Goal: Task Accomplishment & Management: Complete application form

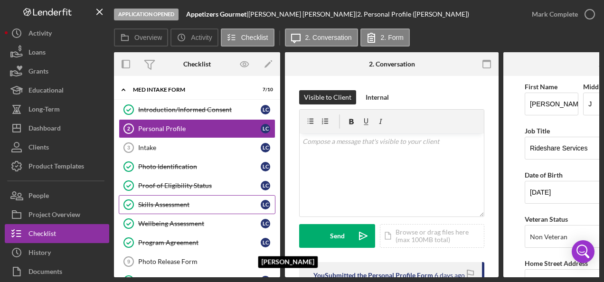
scroll to position [433, 0]
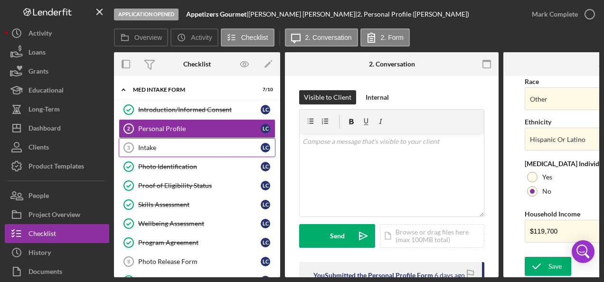
click at [165, 149] on div "Intake" at bounding box center [199, 148] width 123 height 8
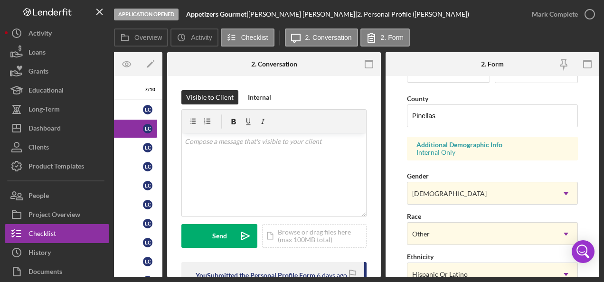
scroll to position [299, 0]
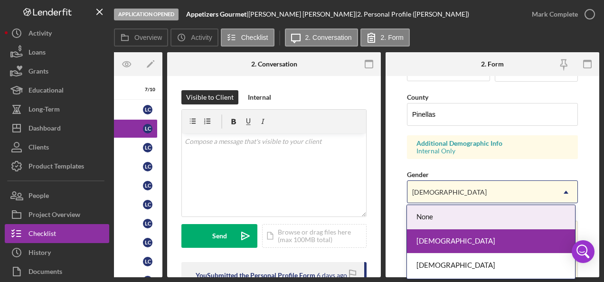
click at [490, 192] on div "[DEMOGRAPHIC_DATA]" at bounding box center [480, 192] width 147 height 22
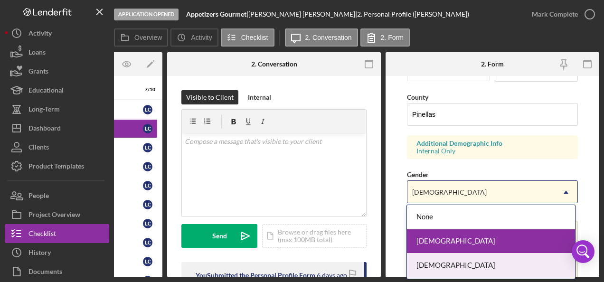
click at [430, 262] on div "[DEMOGRAPHIC_DATA]" at bounding box center [491, 266] width 168 height 24
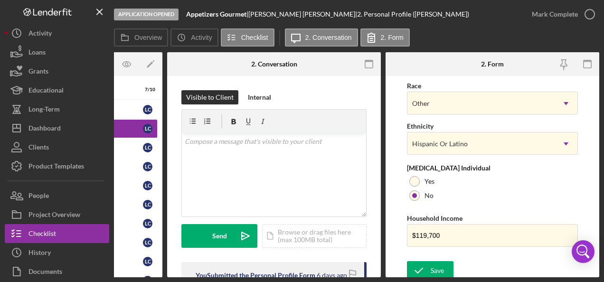
scroll to position [433, 0]
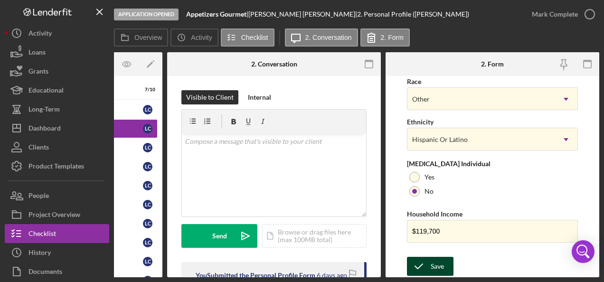
click at [443, 262] on div "Save" at bounding box center [437, 266] width 13 height 19
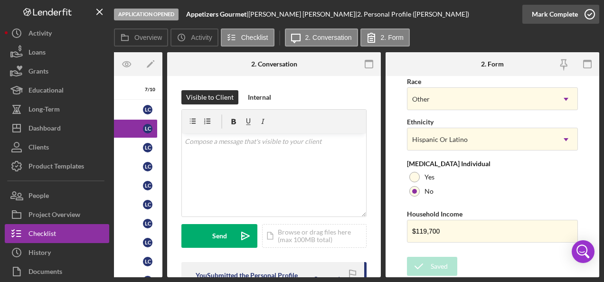
click at [585, 19] on icon "button" at bounding box center [590, 14] width 24 height 24
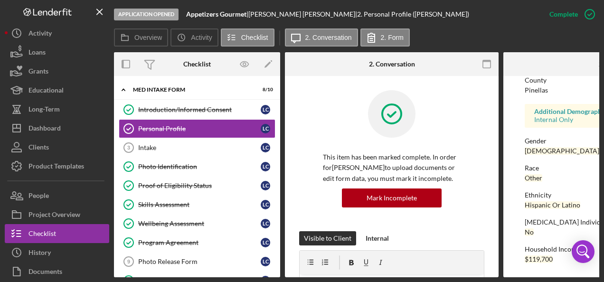
scroll to position [245, 0]
click at [187, 147] on div "Intake" at bounding box center [199, 148] width 123 height 8
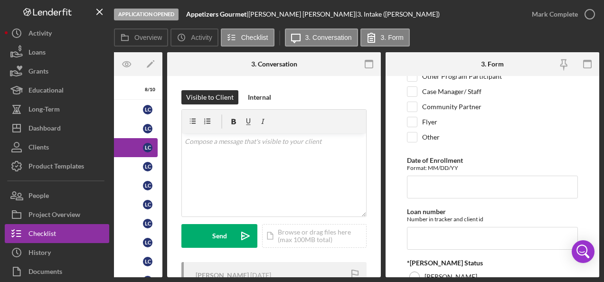
scroll to position [56, 0]
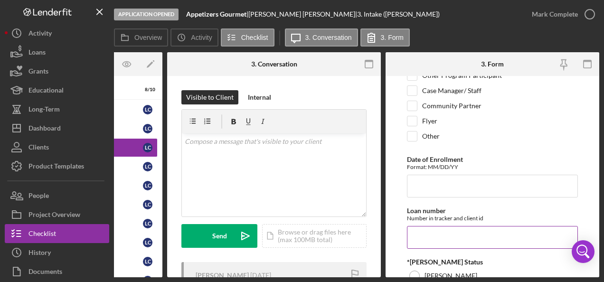
click at [506, 236] on input "Loan number" at bounding box center [492, 237] width 171 height 23
paste input "JFCSFY2410-2"
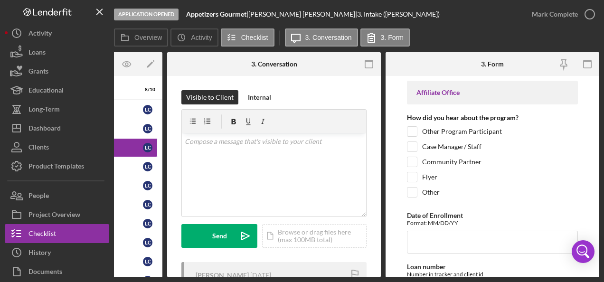
scroll to position [1, 0]
type input "JFCSFY2410-2"
click at [414, 188] on input "Other" at bounding box center [411, 191] width 9 height 9
checkbox input "true"
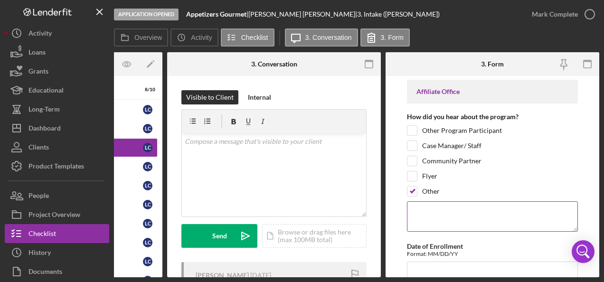
click at [438, 213] on textarea at bounding box center [492, 216] width 171 height 30
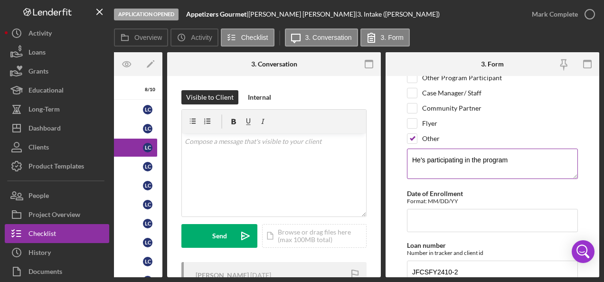
scroll to position [58, 0]
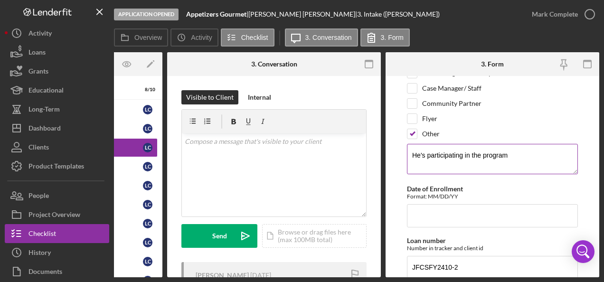
type textarea "He's participating in the program"
click at [434, 210] on input "Date of Enrollment" at bounding box center [492, 215] width 171 height 23
paste input "[DATE]"
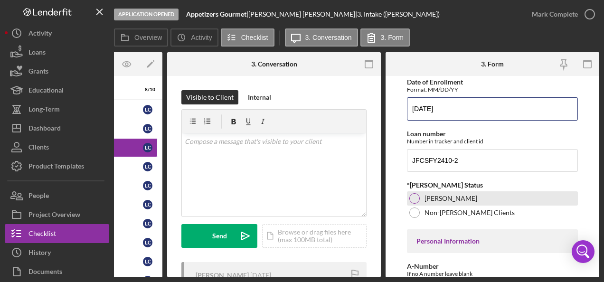
type input "[DATE]"
click at [457, 195] on label "[PERSON_NAME]" at bounding box center [451, 199] width 53 height 8
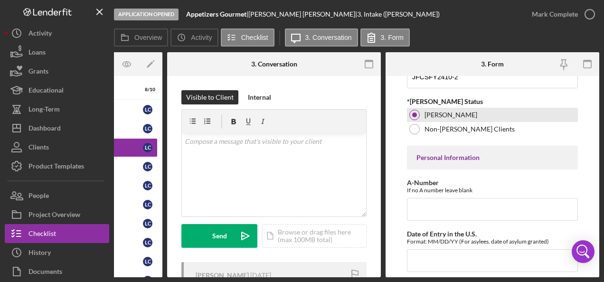
scroll to position [249, 0]
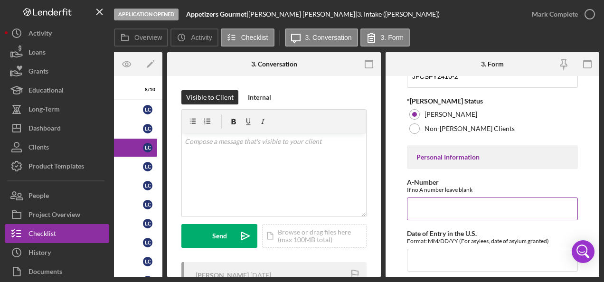
click at [501, 207] on input "A-Number" at bounding box center [492, 209] width 171 height 23
paste input "543,394,170"
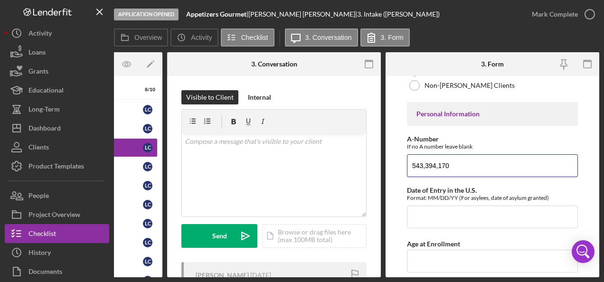
scroll to position [293, 0]
type input "543,394,170"
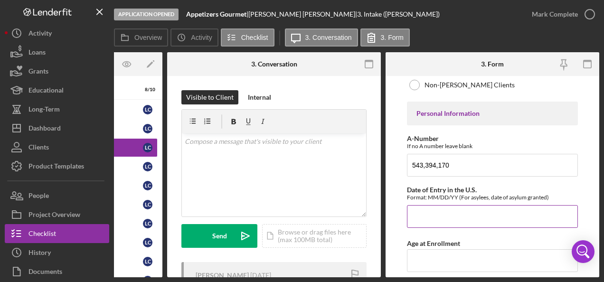
click at [505, 214] on input "Date of Entry in the U.S." at bounding box center [492, 216] width 171 height 23
paste input "[DATE]"
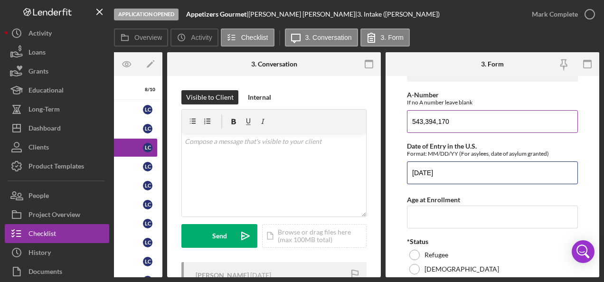
scroll to position [337, 0]
type input "[DATE]"
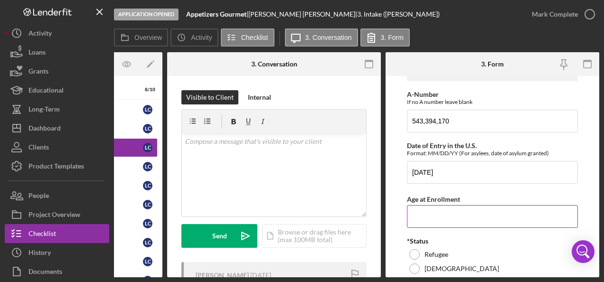
click at [468, 213] on input "Age at Enrollment" at bounding box center [492, 216] width 171 height 23
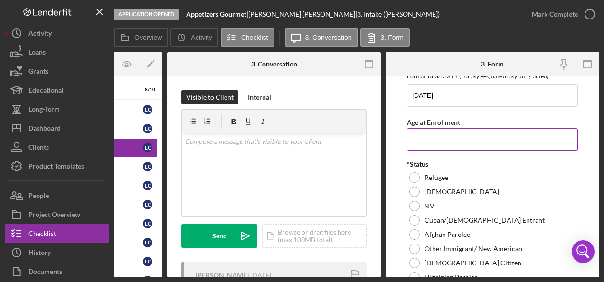
scroll to position [424, 0]
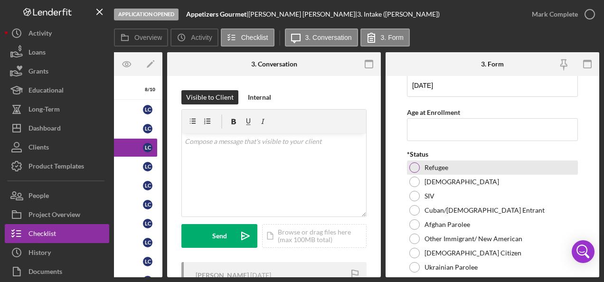
click at [433, 167] on label "Refugee" at bounding box center [437, 168] width 24 height 8
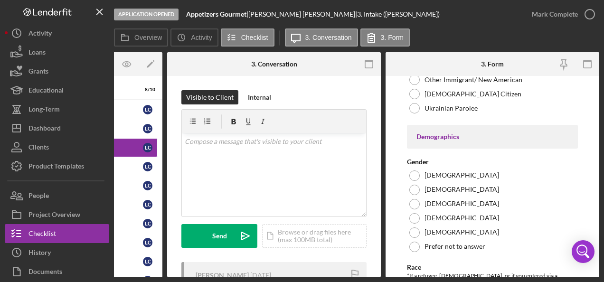
scroll to position [583, 0]
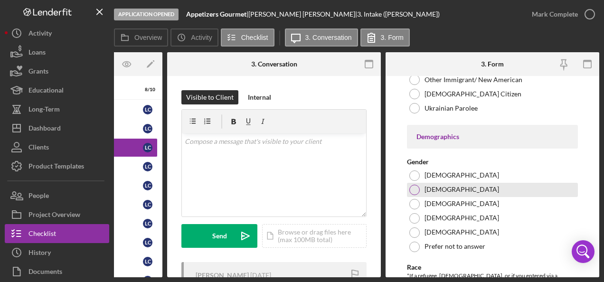
click at [416, 187] on div at bounding box center [414, 190] width 10 height 10
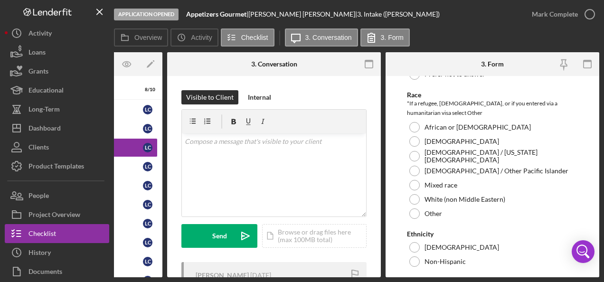
scroll to position [756, 0]
click at [433, 211] on label "Other" at bounding box center [434, 213] width 18 height 8
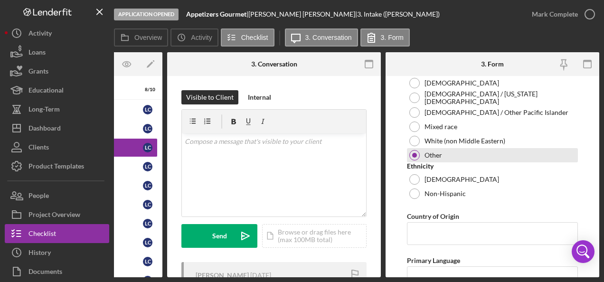
scroll to position [819, 0]
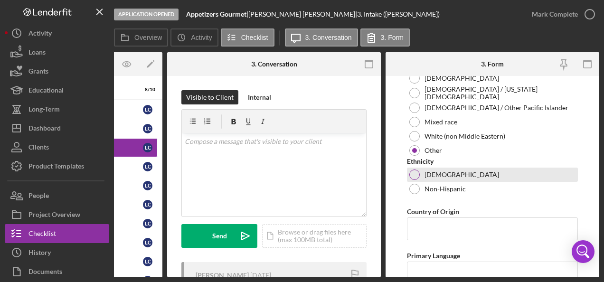
click at [442, 171] on label "[DEMOGRAPHIC_DATA]" at bounding box center [462, 175] width 75 height 8
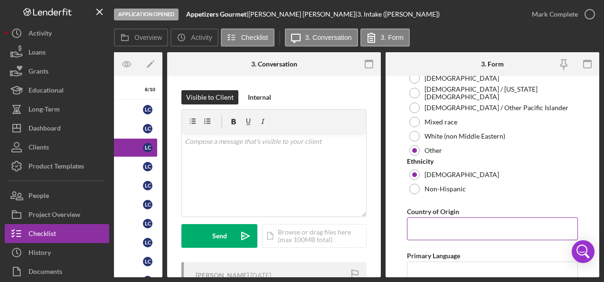
click at [470, 223] on input "Country of Origin" at bounding box center [492, 228] width 171 height 23
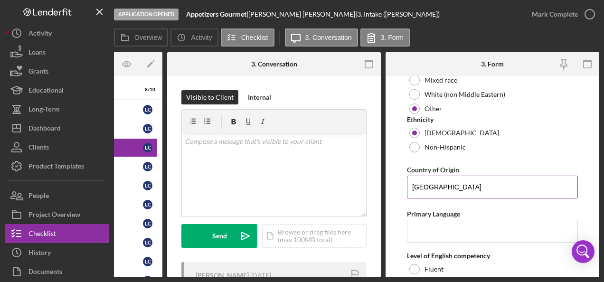
scroll to position [897, 0]
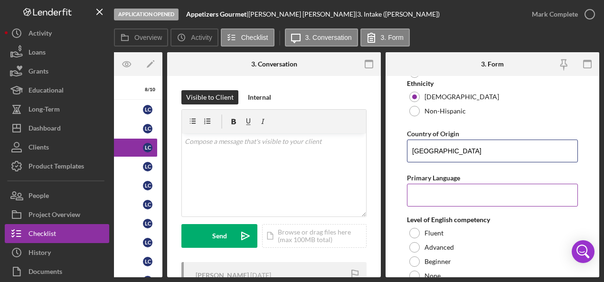
type input "[GEOGRAPHIC_DATA]"
click at [441, 191] on input "Primary Language" at bounding box center [492, 195] width 171 height 23
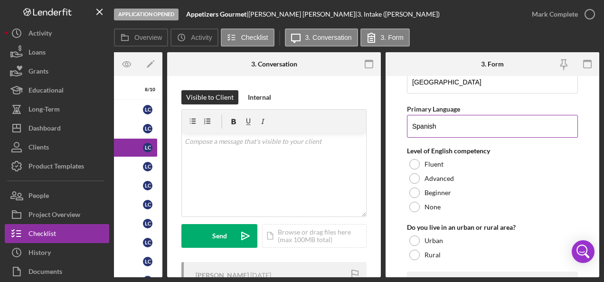
scroll to position [966, 0]
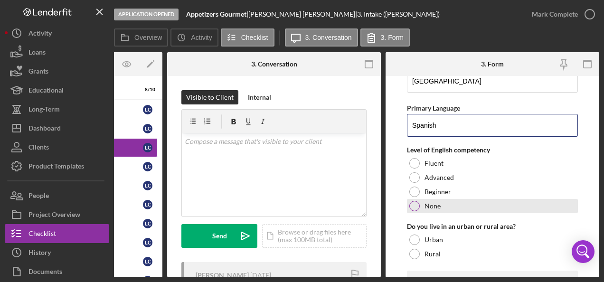
type input "Spanish"
click at [414, 201] on div at bounding box center [414, 206] width 10 height 10
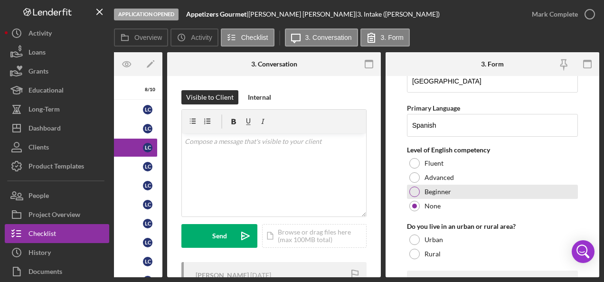
click at [419, 186] on div "Beginner" at bounding box center [492, 192] width 171 height 14
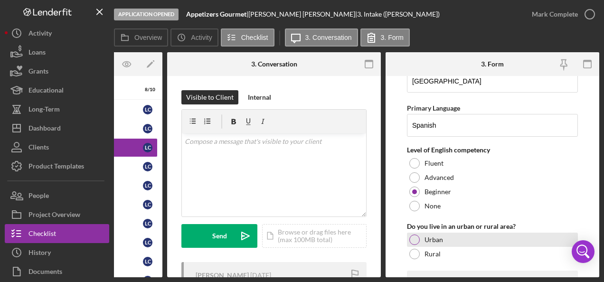
click at [414, 238] on div at bounding box center [414, 240] width 10 height 10
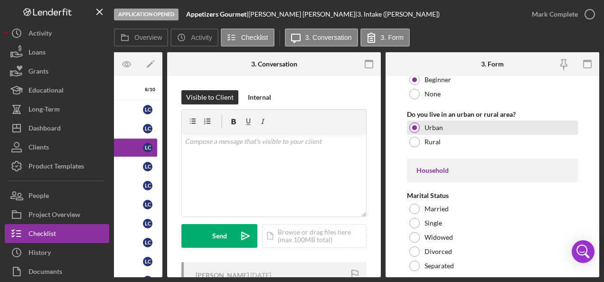
scroll to position [1088, 0]
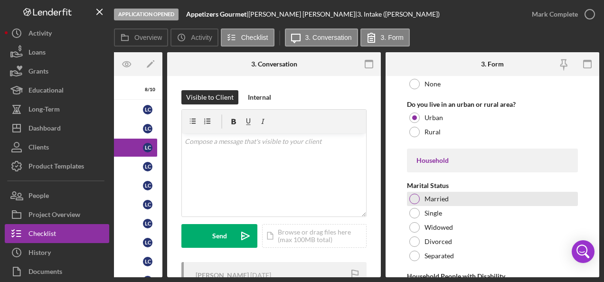
click at [439, 195] on label "Married" at bounding box center [437, 199] width 24 height 8
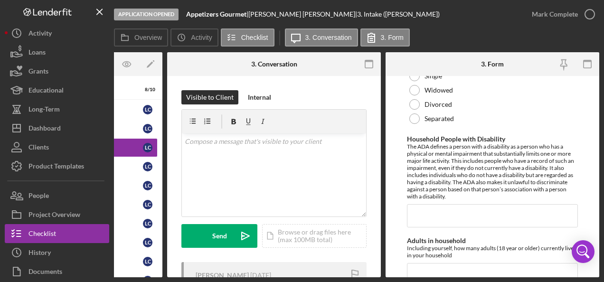
scroll to position [1234, 0]
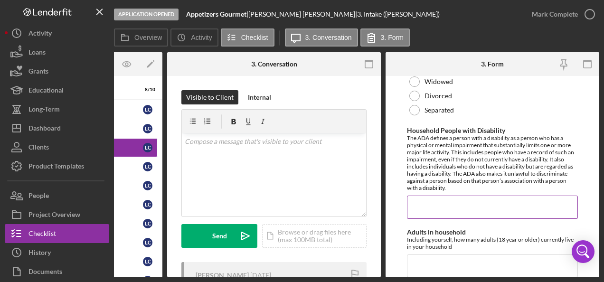
click at [453, 203] on input "Household People with Disability" at bounding box center [492, 207] width 171 height 23
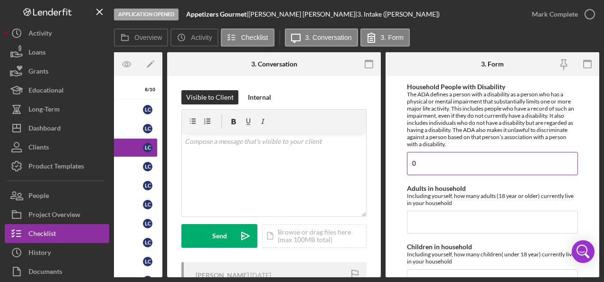
scroll to position [1295, 0]
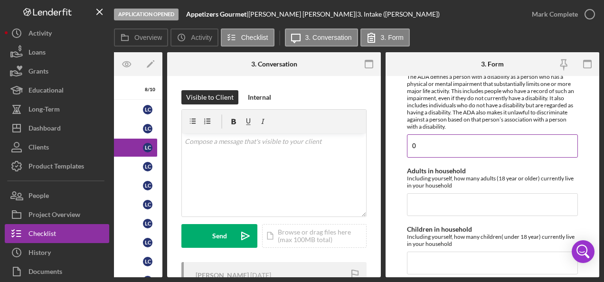
type input "0"
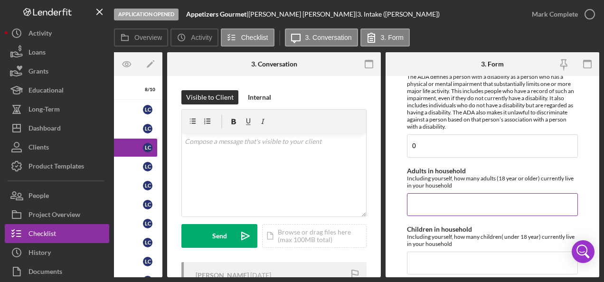
click at [471, 198] on input "Adults in household" at bounding box center [492, 204] width 171 height 23
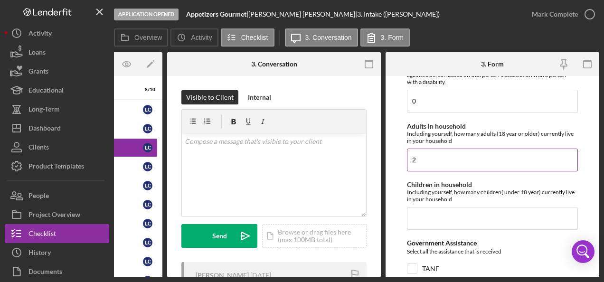
scroll to position [1350, 0]
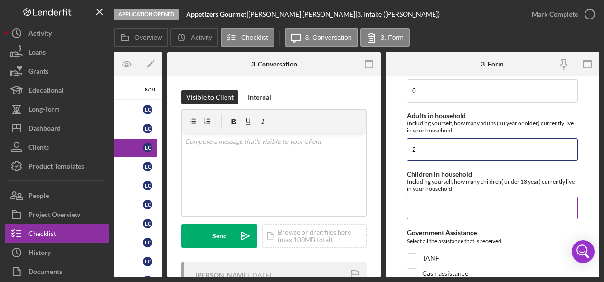
type input "2"
click at [447, 204] on input "Children in household" at bounding box center [492, 208] width 171 height 23
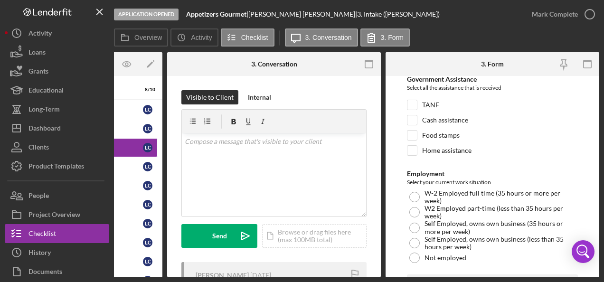
scroll to position [1505, 0]
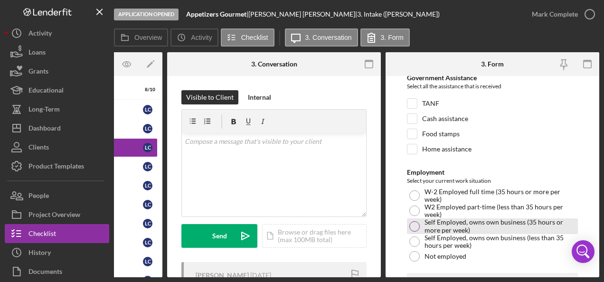
type input "2"
click at [510, 218] on label "Self Employed, owns own business (35 hours or more per week)" at bounding box center [500, 225] width 151 height 15
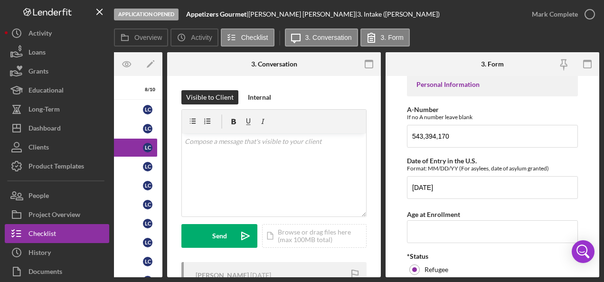
scroll to position [321, 0]
click at [449, 230] on input "Age at Enrollment" at bounding box center [492, 232] width 171 height 23
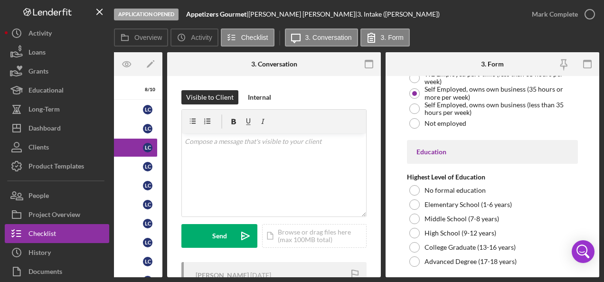
scroll to position [1639, 0]
type input "36"
click at [572, 34] on div "Overview Icon/History Activity Checklist Icon/Message 3. Conversation 3. Form" at bounding box center [356, 37] width 485 height 19
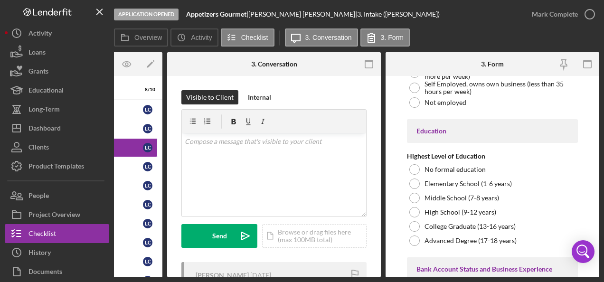
scroll to position [1668, 0]
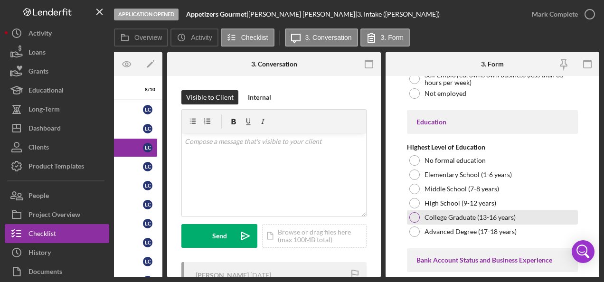
click at [415, 212] on div at bounding box center [414, 217] width 10 height 10
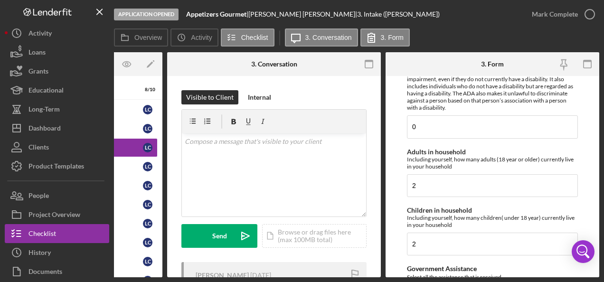
scroll to position [1331, 0]
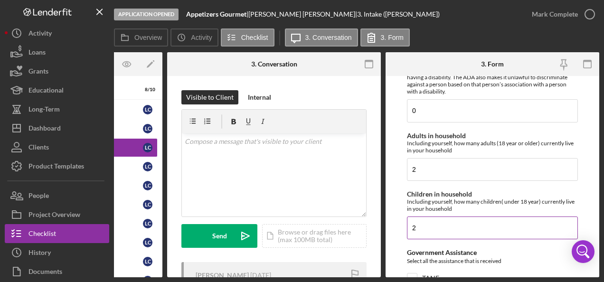
click at [426, 223] on input "2" at bounding box center [492, 228] width 171 height 23
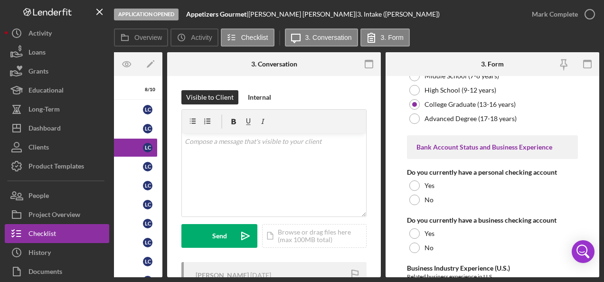
scroll to position [1782, 0]
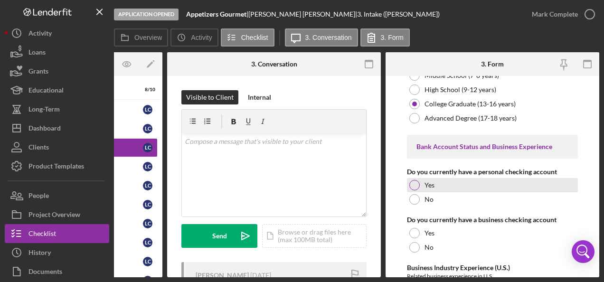
type input "1"
click at [419, 180] on div at bounding box center [414, 185] width 10 height 10
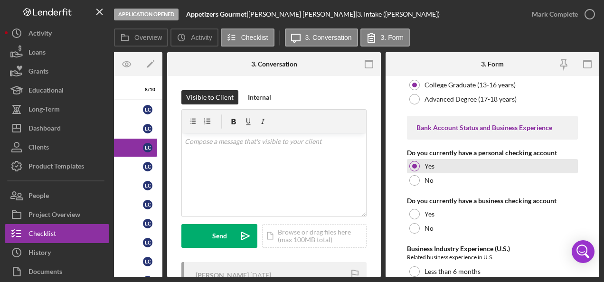
scroll to position [1807, 0]
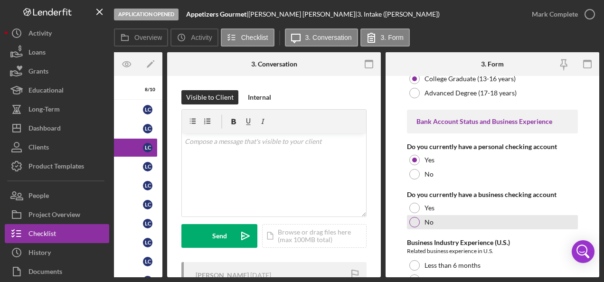
click at [419, 218] on div "No" at bounding box center [492, 222] width 171 height 14
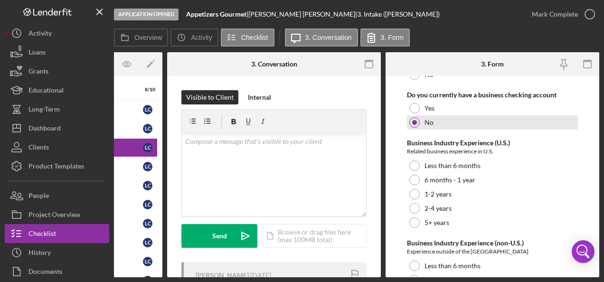
scroll to position [1907, 0]
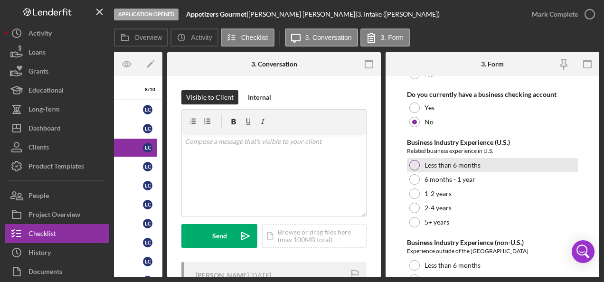
click at [419, 160] on div at bounding box center [414, 165] width 10 height 10
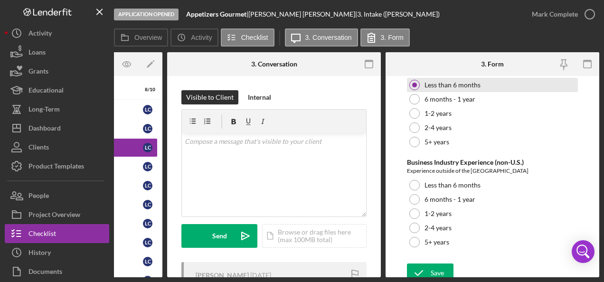
scroll to position [1987, 0]
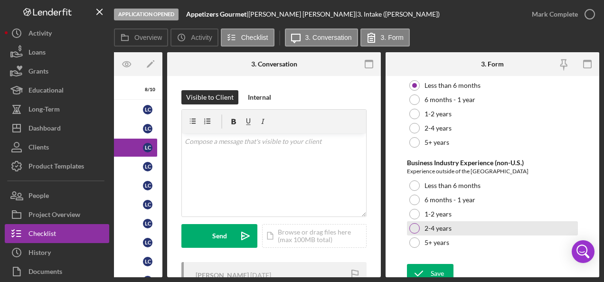
click at [418, 223] on div at bounding box center [414, 228] width 10 height 10
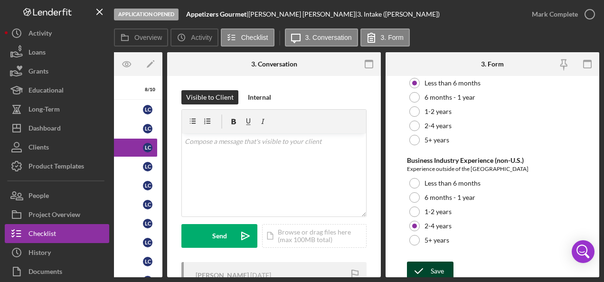
click at [441, 266] on div "Save" at bounding box center [437, 271] width 13 height 19
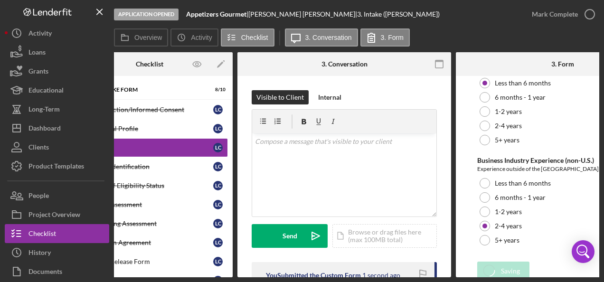
scroll to position [0, 0]
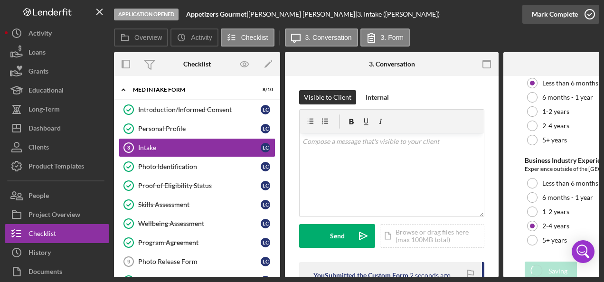
click at [592, 17] on icon "button" at bounding box center [590, 14] width 24 height 24
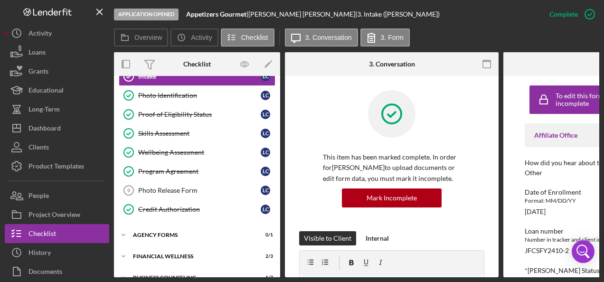
scroll to position [86, 0]
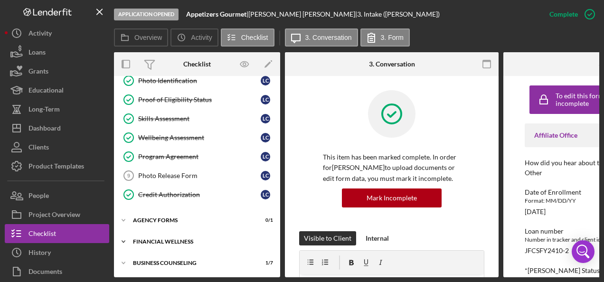
click at [226, 239] on div "Financial Wellness" at bounding box center [200, 242] width 135 height 6
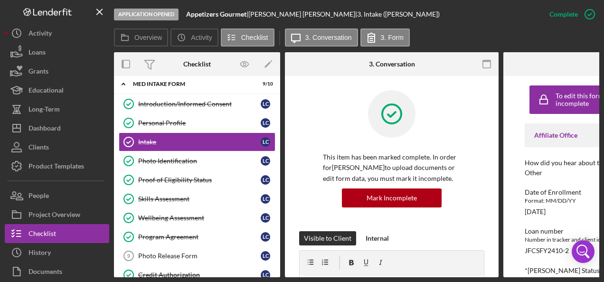
scroll to position [0, 0]
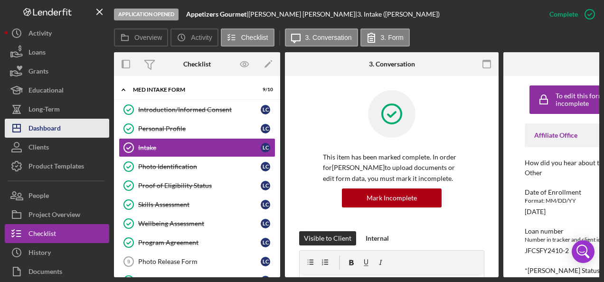
click at [71, 130] on button "Icon/Dashboard Dashboard" at bounding box center [57, 128] width 104 height 19
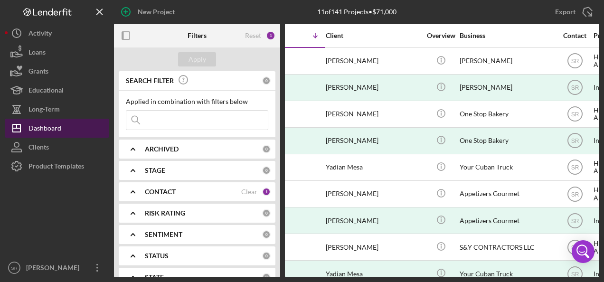
scroll to position [0, 96]
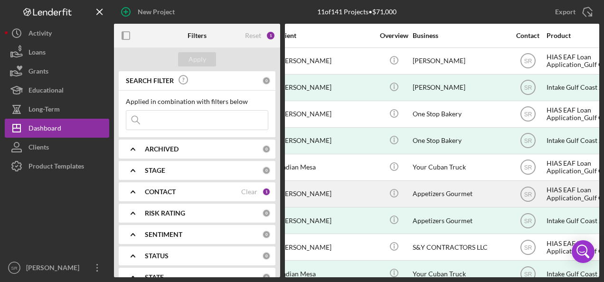
click at [470, 198] on div "Appetizers Gourmet" at bounding box center [460, 193] width 95 height 25
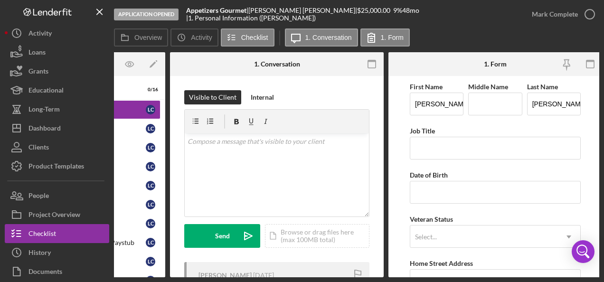
scroll to position [0, 118]
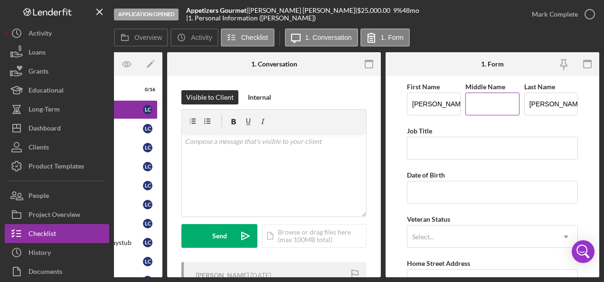
click at [478, 96] on input "Middle Name" at bounding box center [492, 104] width 54 height 23
type input "J"
click at [454, 144] on input "Job Title" at bounding box center [492, 148] width 171 height 23
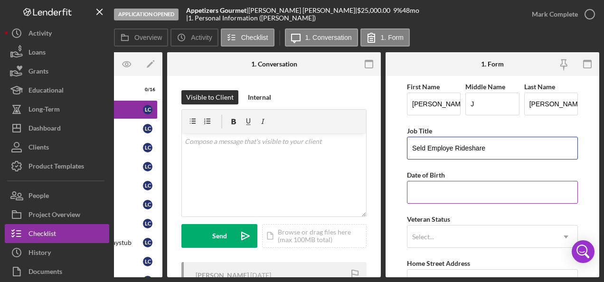
type input "Seld Employe Rideshare"
click at [443, 189] on input "Date of Birth" at bounding box center [492, 192] width 171 height 23
paste input "[DATE]"
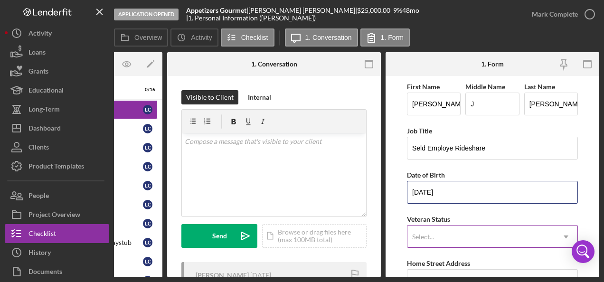
type input "[DATE]"
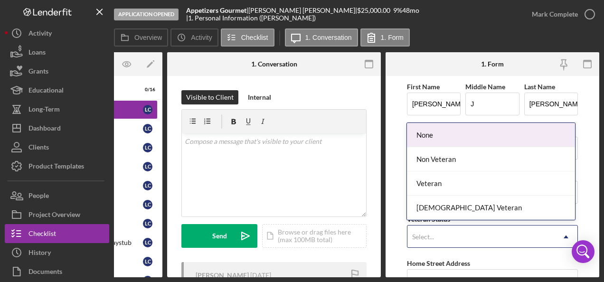
click at [444, 239] on div "Select..." at bounding box center [480, 237] width 147 height 22
click at [442, 139] on div "None" at bounding box center [491, 135] width 168 height 24
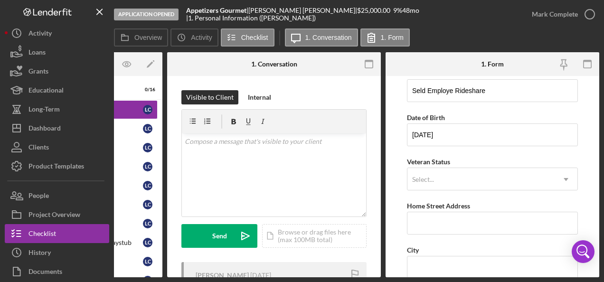
scroll to position [60, 0]
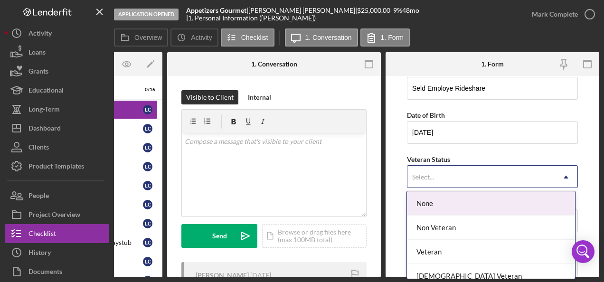
click at [491, 230] on div "Non Veteran" at bounding box center [491, 228] width 168 height 24
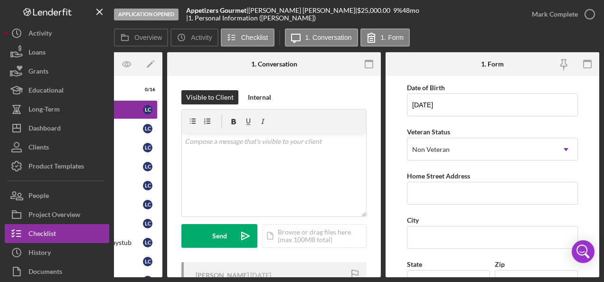
scroll to position [88, 0]
click at [511, 193] on input "Home Street Address" at bounding box center [492, 192] width 171 height 23
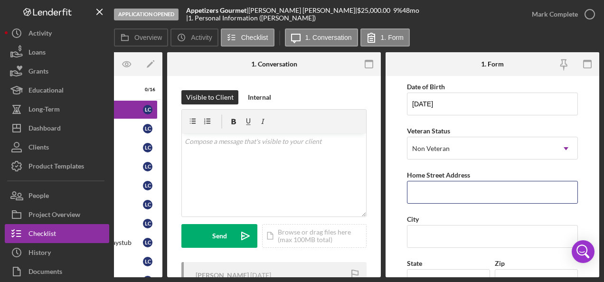
paste input "[STREET_ADDRESS]"
type input "[STREET_ADDRESS]"
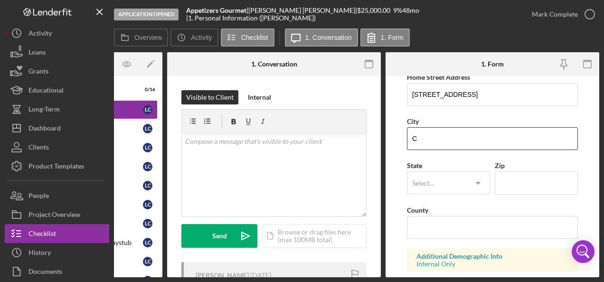
scroll to position [189, 0]
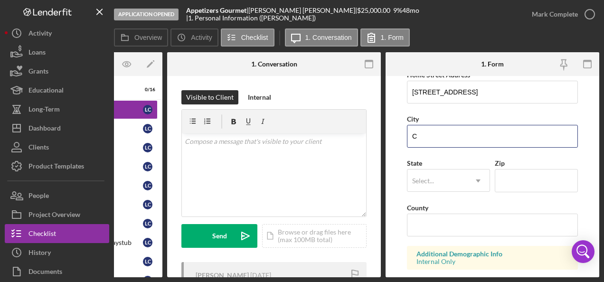
type input "C"
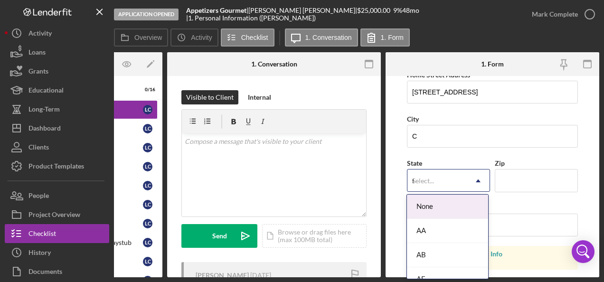
type input "fl"
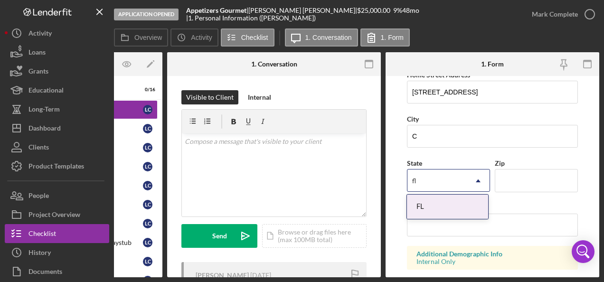
click at [436, 211] on div "FL" at bounding box center [447, 207] width 81 height 24
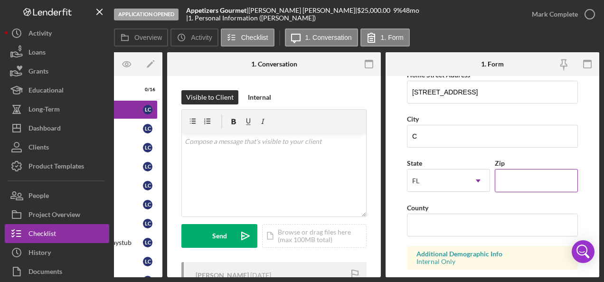
click at [519, 180] on input "Zip" at bounding box center [536, 180] width 83 height 23
paste input "33759"
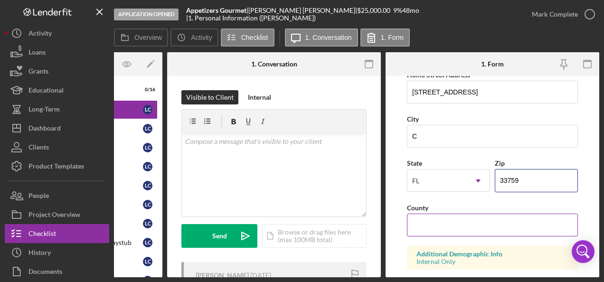
type input "33759"
click at [435, 219] on input "County" at bounding box center [492, 225] width 171 height 23
type input "Pinellas"
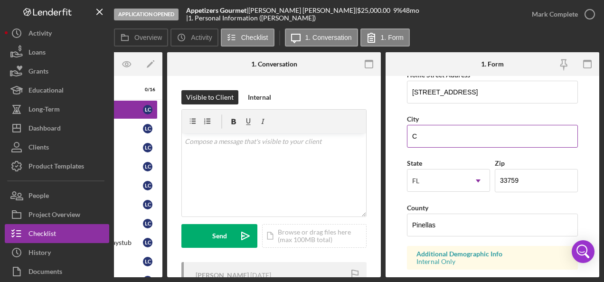
click at [431, 136] on input "C" at bounding box center [492, 136] width 171 height 23
type input "Clearwater"
click at [501, 114] on div "City" at bounding box center [492, 119] width 171 height 12
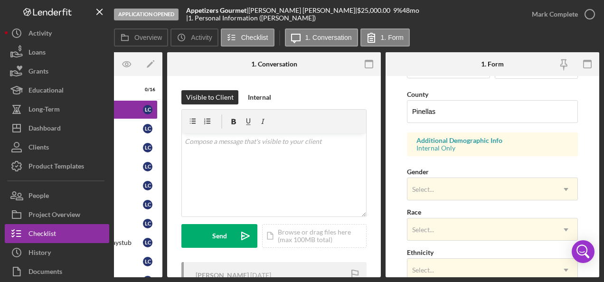
scroll to position [302, 0]
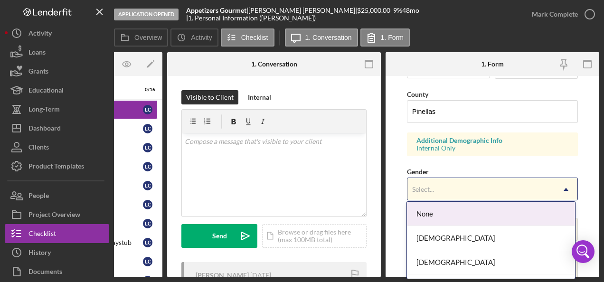
click at [446, 265] on div "[DEMOGRAPHIC_DATA]" at bounding box center [491, 262] width 168 height 24
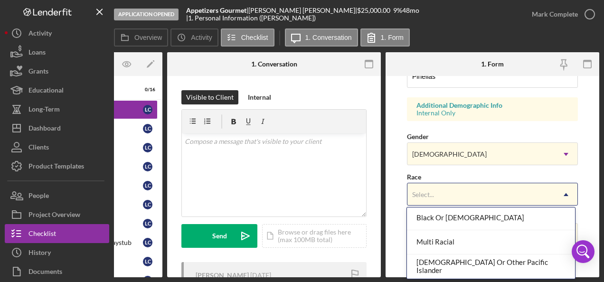
scroll to position [121, 0]
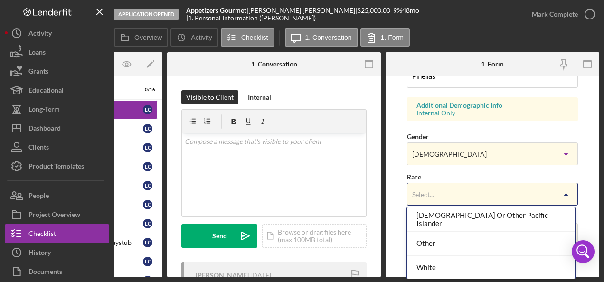
click at [448, 242] on div "Other" at bounding box center [491, 244] width 168 height 24
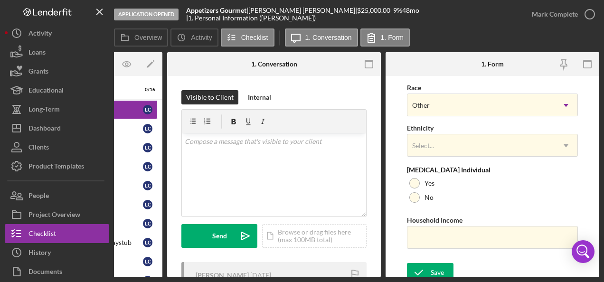
scroll to position [425, 0]
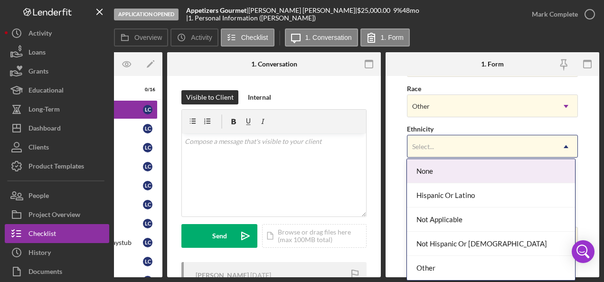
click at [485, 198] on div "Hispanic Or Latino" at bounding box center [491, 195] width 168 height 24
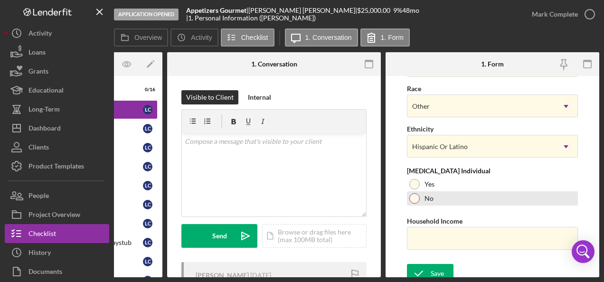
click at [428, 196] on label "No" at bounding box center [429, 199] width 9 height 8
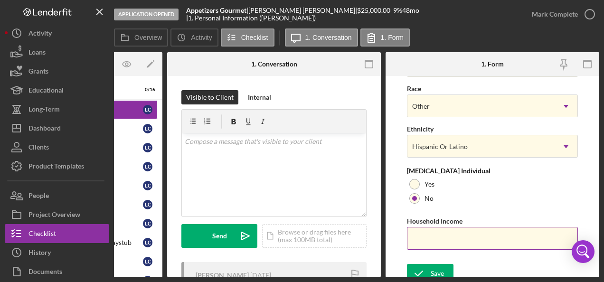
click at [455, 236] on input "Household Income" at bounding box center [492, 238] width 171 height 23
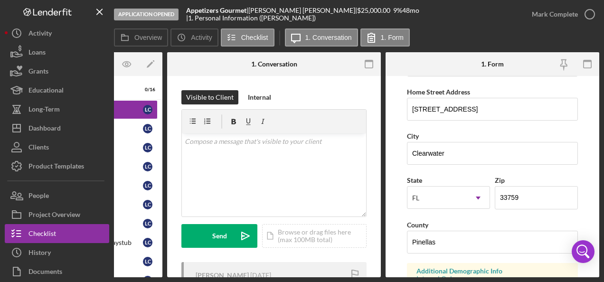
scroll to position [172, 0]
type input "$119,700"
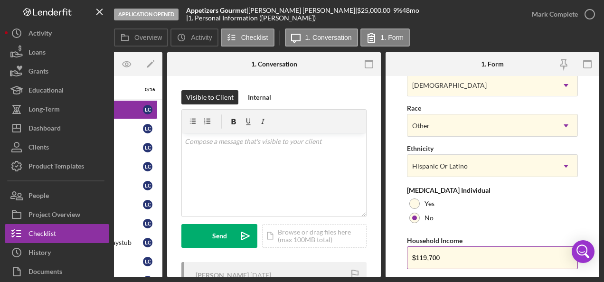
scroll to position [433, 0]
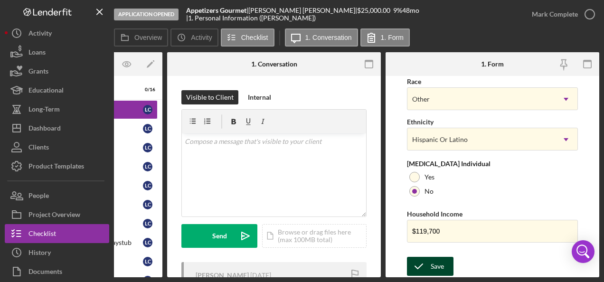
click at [442, 268] on div "Save" at bounding box center [437, 266] width 13 height 19
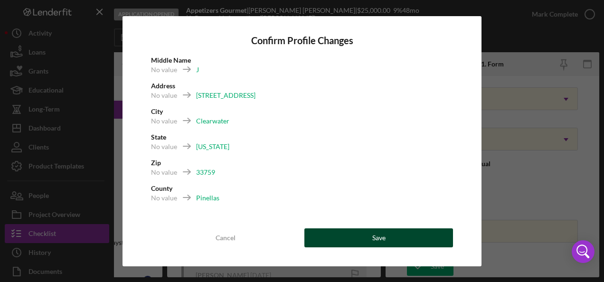
click at [432, 236] on button "Save" at bounding box center [378, 237] width 149 height 19
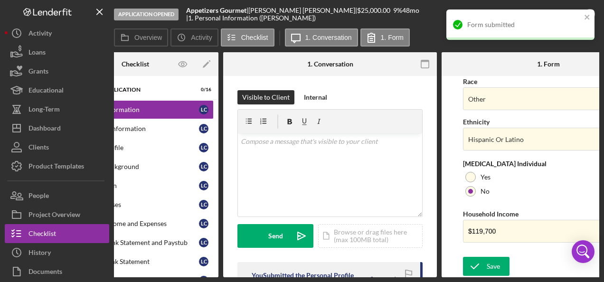
scroll to position [0, 0]
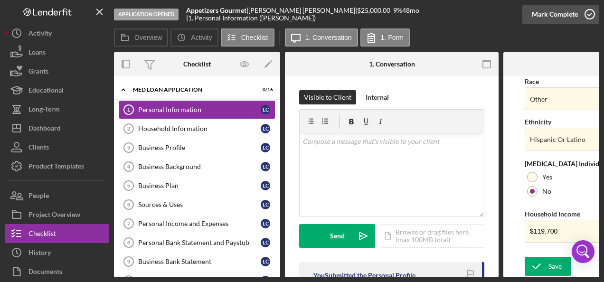
click at [590, 21] on icon "button" at bounding box center [590, 14] width 24 height 24
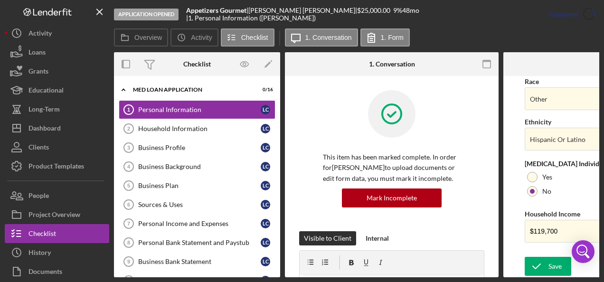
scroll to position [245, 0]
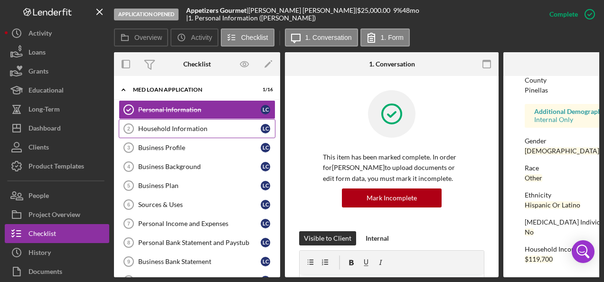
click at [196, 127] on div "Household Information" at bounding box center [199, 129] width 123 height 8
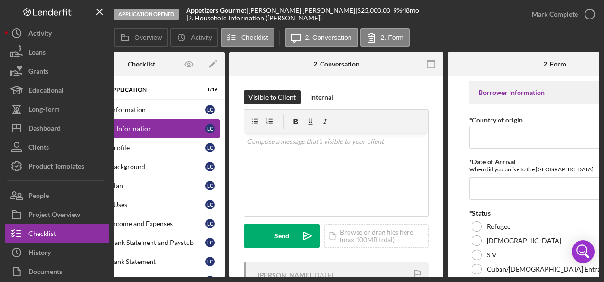
scroll to position [0, 118]
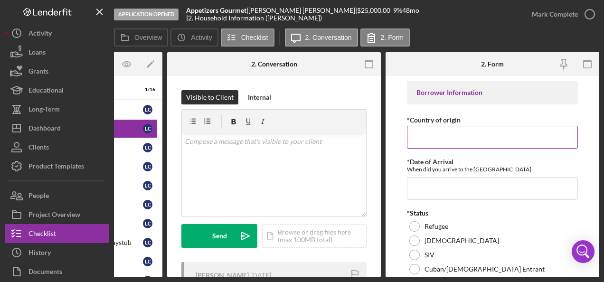
click at [455, 137] on input "*Country of origin" at bounding box center [492, 137] width 171 height 23
type input "Vene"
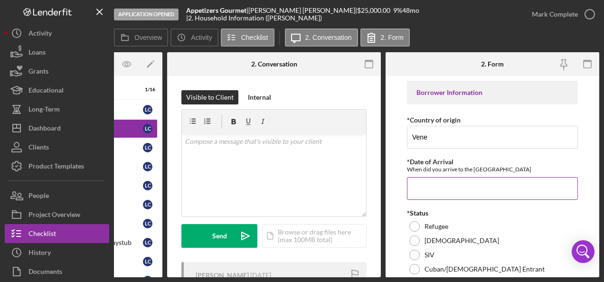
click at [414, 188] on input "*Date of Arrival" at bounding box center [492, 188] width 171 height 23
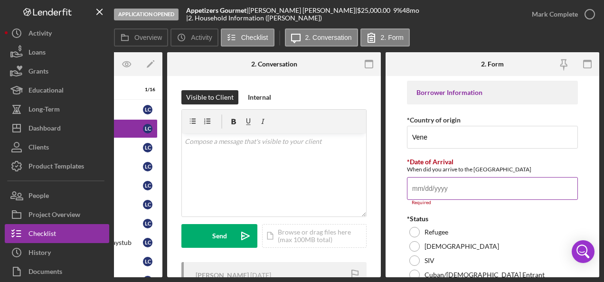
paste input "[DATE]"
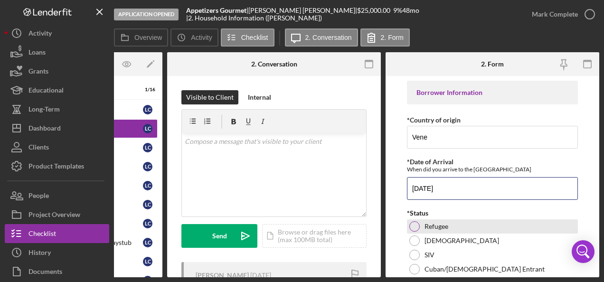
type input "[DATE]"
click at [415, 225] on div at bounding box center [414, 226] width 10 height 10
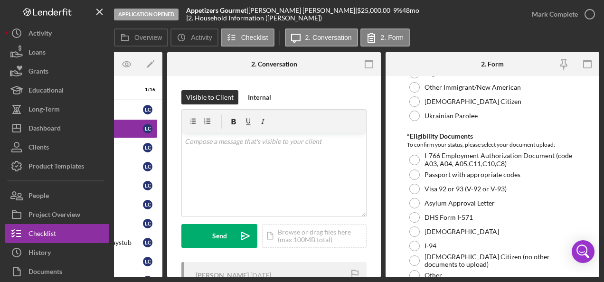
scroll to position [218, 0]
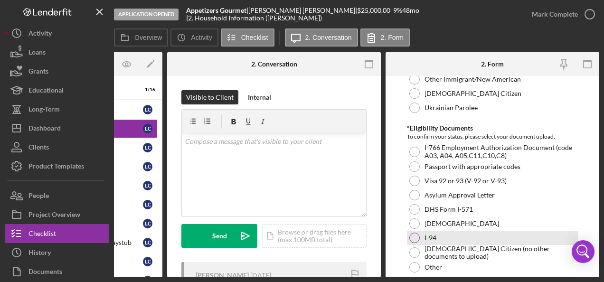
click at [436, 235] on div "I-94" at bounding box center [492, 238] width 171 height 14
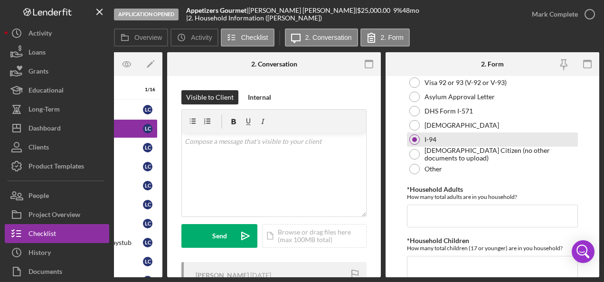
scroll to position [325, 0]
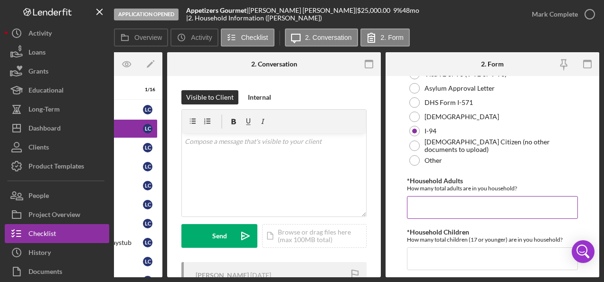
click at [488, 209] on input "*Household Adults" at bounding box center [492, 207] width 171 height 23
type input "2"
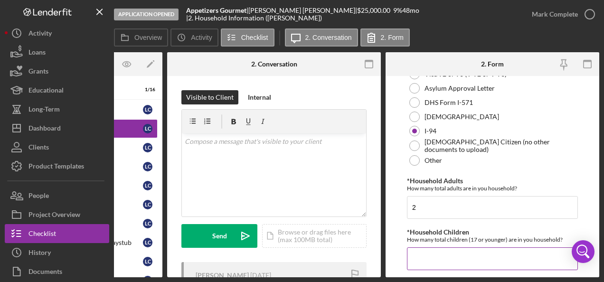
click at [438, 258] on input "*Household Children" at bounding box center [492, 258] width 171 height 23
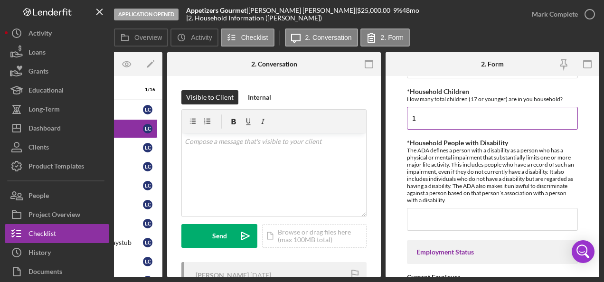
scroll to position [467, 0]
type input "1"
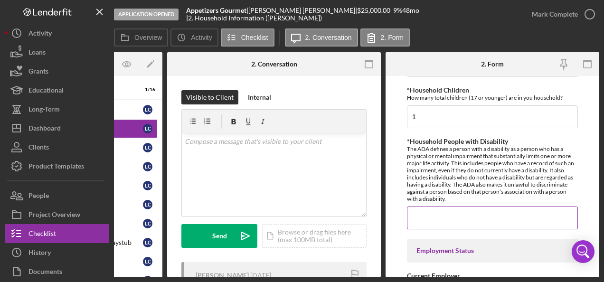
click at [505, 218] on input "*Household People with Disability" at bounding box center [492, 218] width 171 height 23
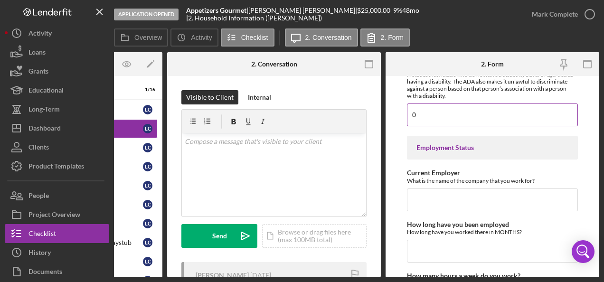
scroll to position [571, 0]
type input "0"
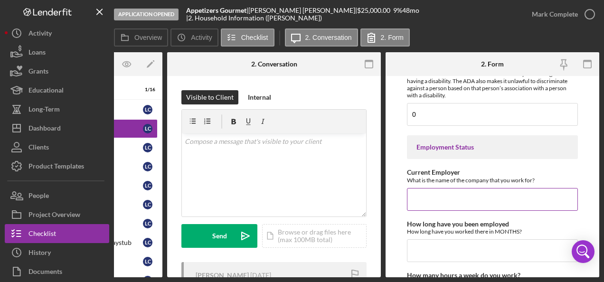
click at [509, 199] on input "Current Employer" at bounding box center [492, 199] width 171 height 23
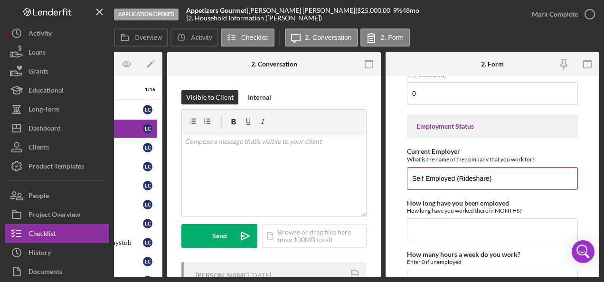
scroll to position [602, 0]
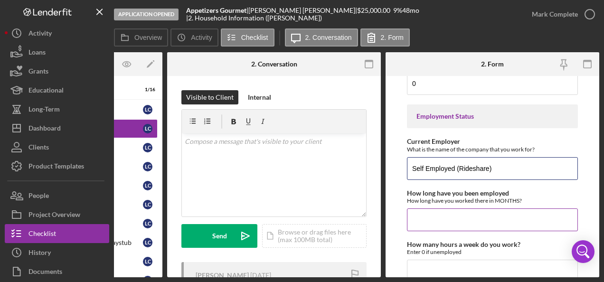
type input "Self Employed (Rideshare)"
click at [447, 217] on input "How long have you been employed" at bounding box center [492, 219] width 171 height 23
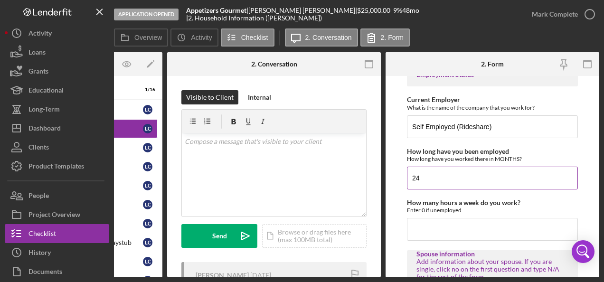
scroll to position [646, 0]
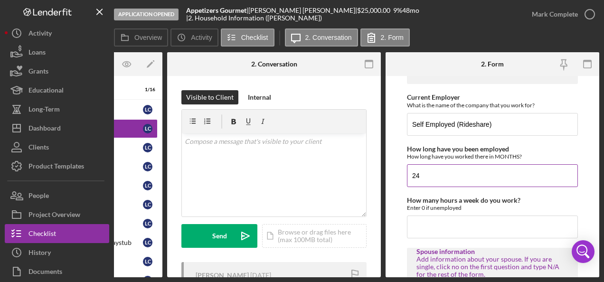
type input "24"
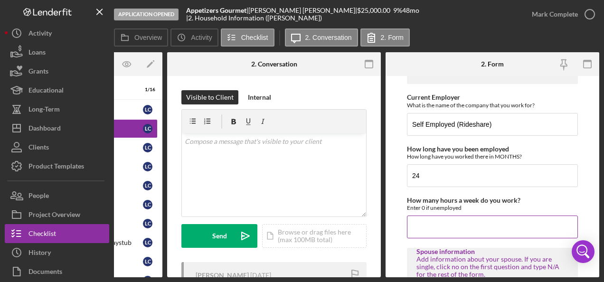
click at [439, 227] on input "How many hours a week do you work?" at bounding box center [492, 227] width 171 height 23
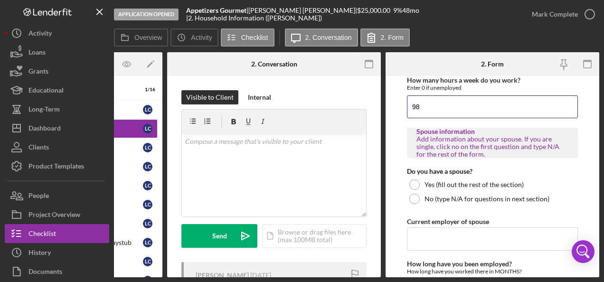
scroll to position [766, 0]
type input "98"
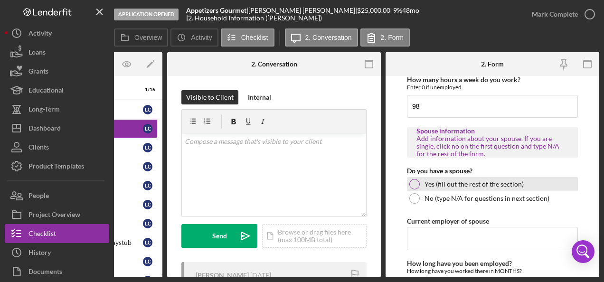
click at [426, 183] on label "Yes (fill out the rest of the section)" at bounding box center [474, 184] width 99 height 8
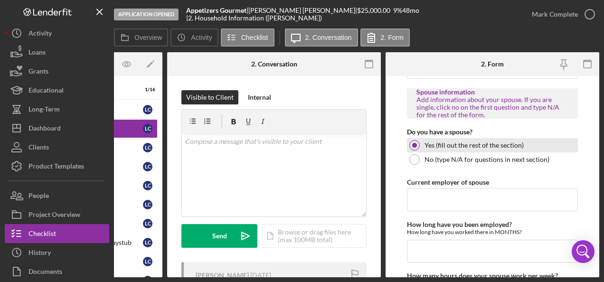
scroll to position [808, 0]
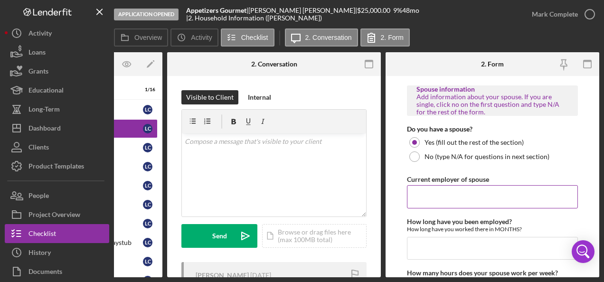
click at [456, 195] on input "Current employer of spouse" at bounding box center [492, 196] width 171 height 23
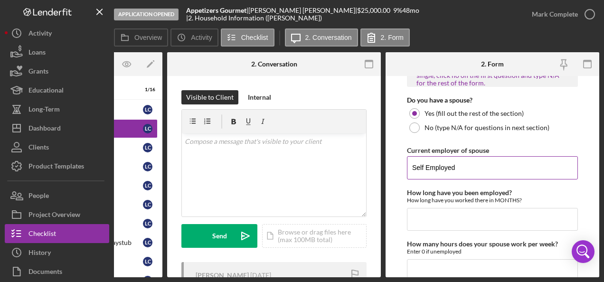
scroll to position [838, 0]
type input "Self Employed"
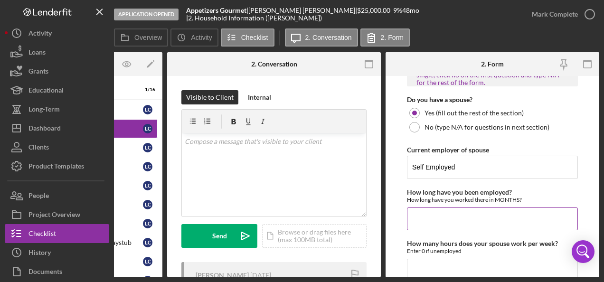
click at [448, 216] on input "How long have you been employed?" at bounding box center [492, 219] width 171 height 23
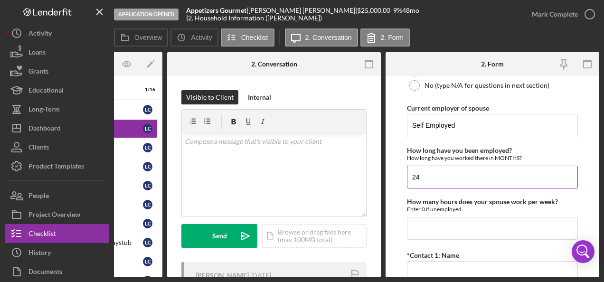
scroll to position [881, 0]
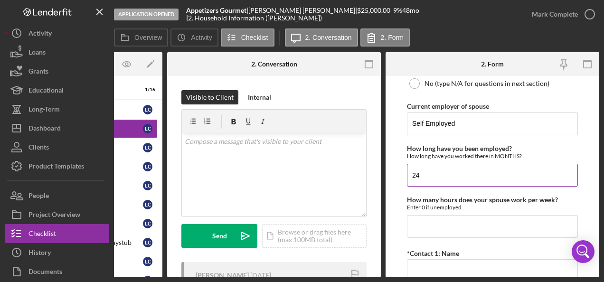
type input "24"
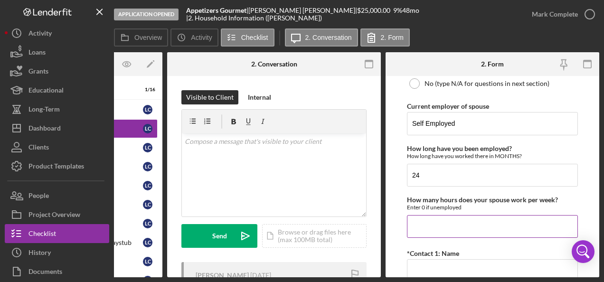
click at [491, 225] on input "How many hours does your spouse work per week?" at bounding box center [492, 226] width 171 height 23
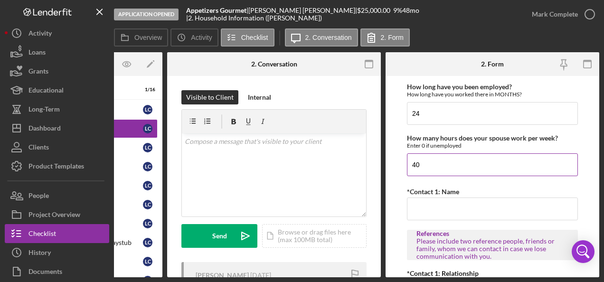
scroll to position [942, 0]
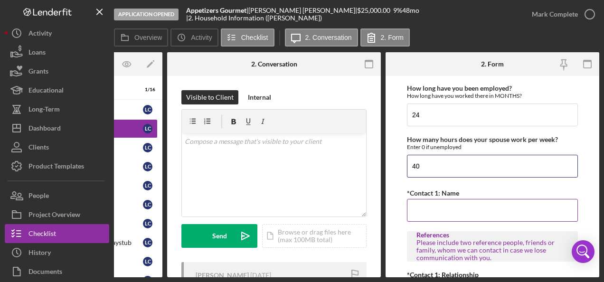
type input "40"
click at [454, 206] on input "*Contact 1: Name" at bounding box center [492, 210] width 171 height 23
click at [514, 201] on input "*Contact 1: Name" at bounding box center [492, 210] width 171 height 23
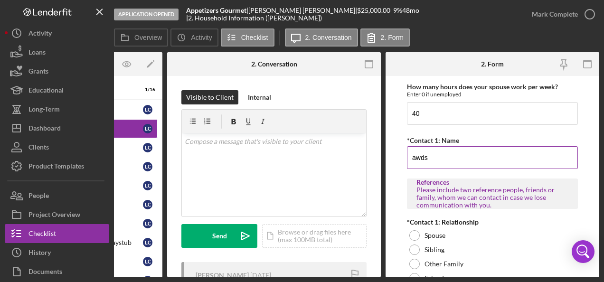
scroll to position [1022, 0]
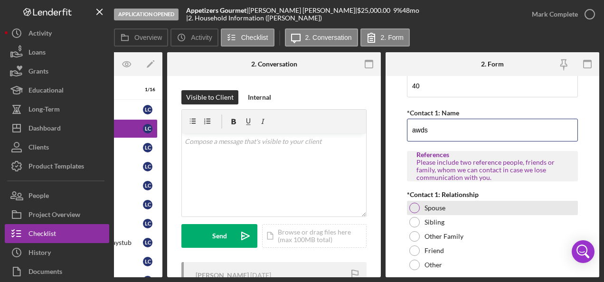
type input "awds"
click at [442, 207] on label "Spouse" at bounding box center [435, 208] width 21 height 8
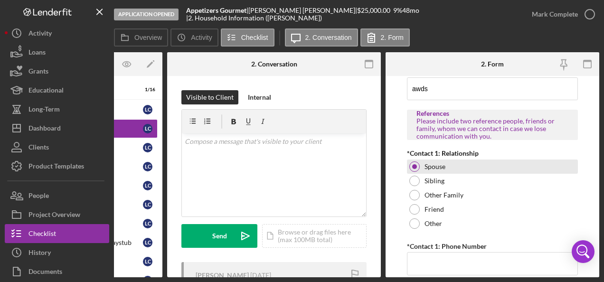
scroll to position [1095, 0]
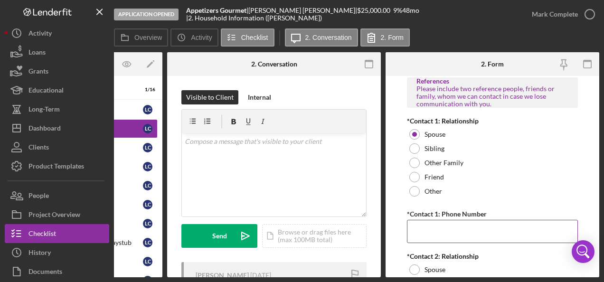
click at [446, 225] on input "*Contact 1: Phone Number" at bounding box center [492, 231] width 171 height 23
type input "[PHONE_NUMBER]"
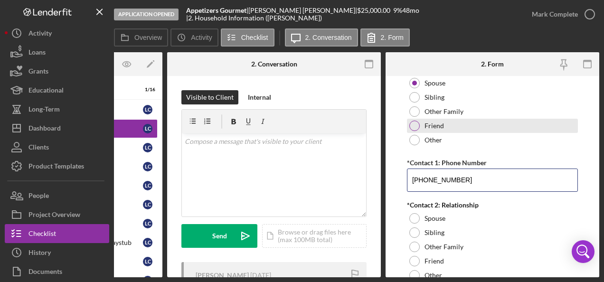
scroll to position [1173, 0]
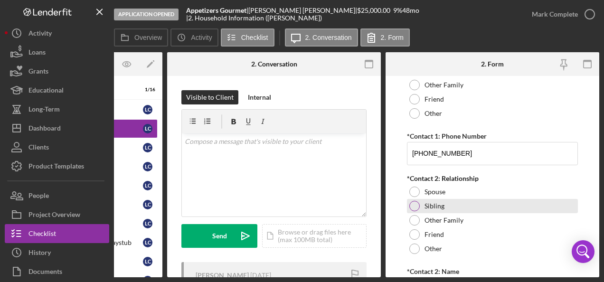
click at [437, 202] on label "Sibling" at bounding box center [435, 206] width 20 height 8
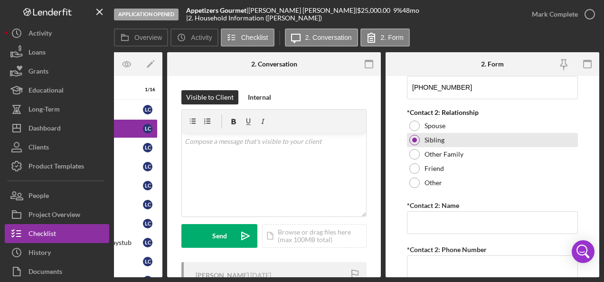
scroll to position [1272, 0]
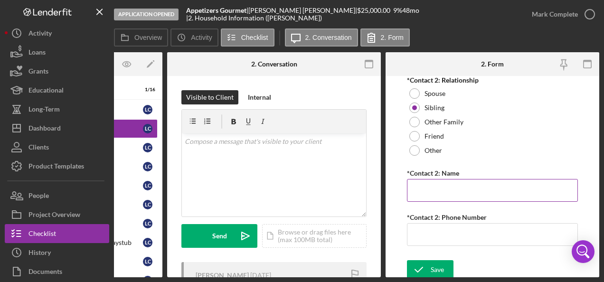
click at [456, 185] on input "*Contact 2: Name" at bounding box center [492, 190] width 171 height 23
type input "qwer"
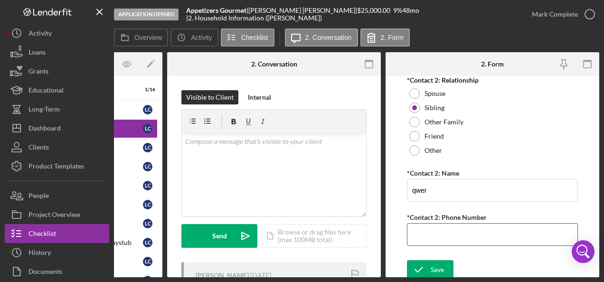
click at [443, 226] on input "*Contact 2: Phone Number" at bounding box center [492, 234] width 171 height 23
type input "(123) 456-7890"
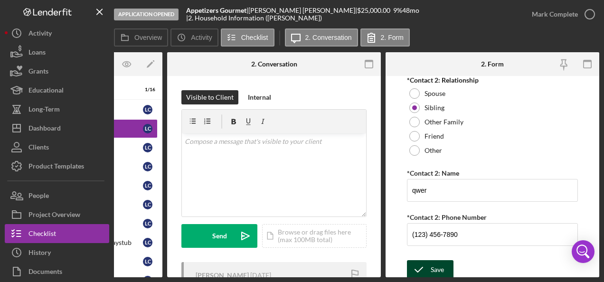
click at [429, 266] on icon "submit" at bounding box center [419, 270] width 24 height 24
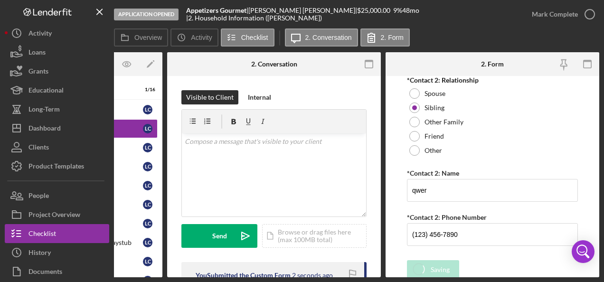
scroll to position [0, 0]
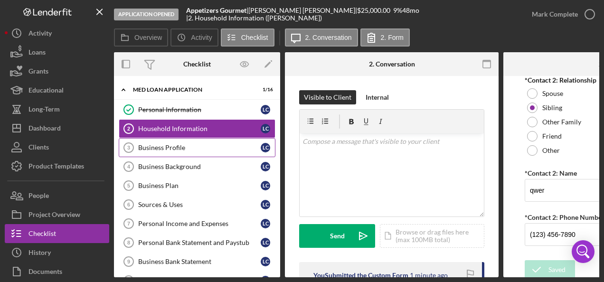
click at [180, 147] on div "Business Profile" at bounding box center [199, 148] width 123 height 8
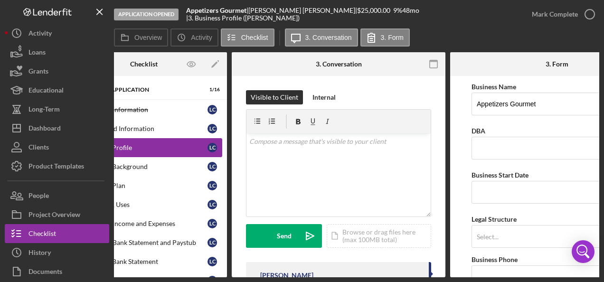
scroll to position [0, 118]
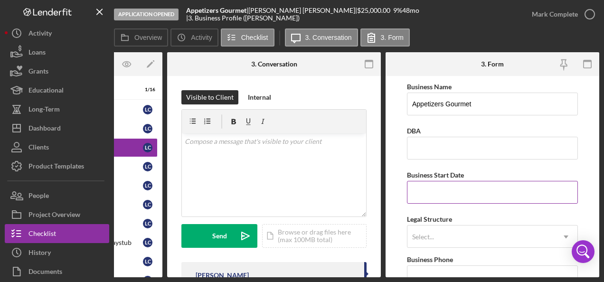
click at [430, 193] on input "Business Start Date" at bounding box center [492, 192] width 171 height 23
type input "[DATE]"
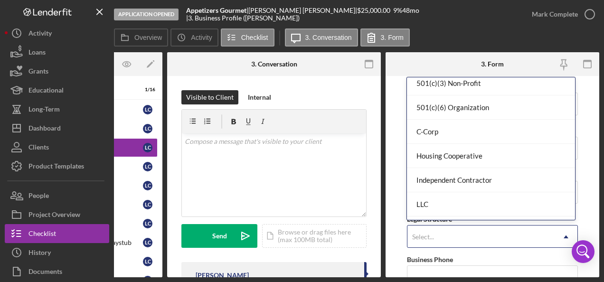
scroll to position [55, 0]
click at [474, 204] on div "LLC" at bounding box center [491, 204] width 168 height 24
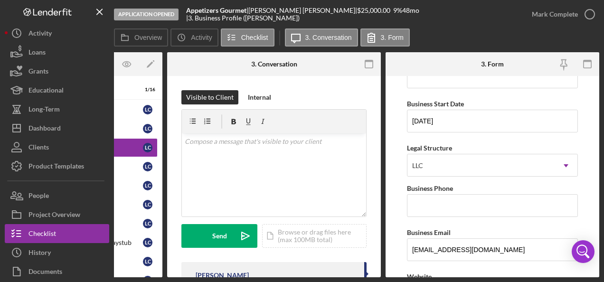
scroll to position [71, 0]
click at [483, 205] on input "Business Phone" at bounding box center [492, 205] width 171 height 23
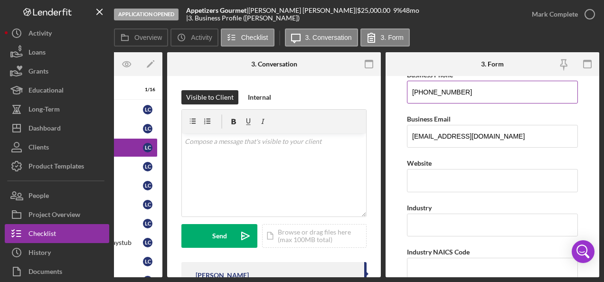
scroll to position [198, 0]
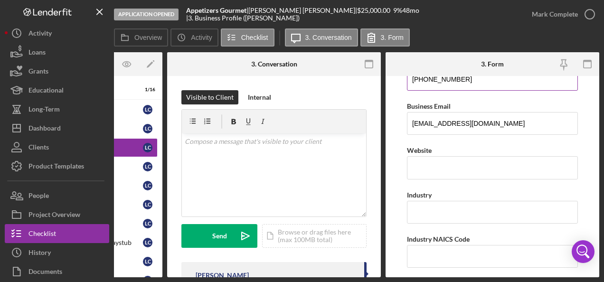
type input "[PHONE_NUMBER]"
click at [472, 211] on input "Industry" at bounding box center [492, 212] width 171 height 23
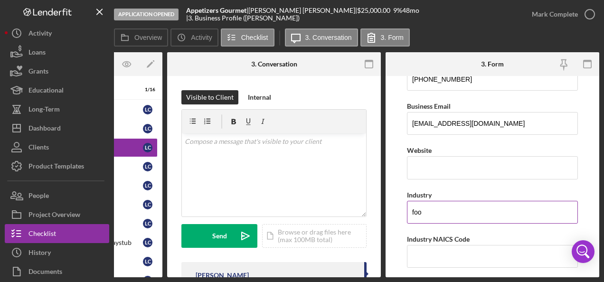
type input "Food and Beverage"
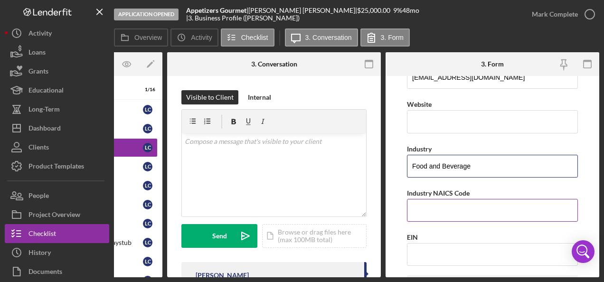
scroll to position [245, 0]
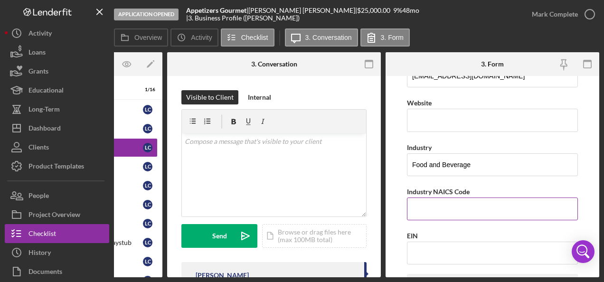
click at [474, 207] on input "Industry NAICS Code" at bounding box center [492, 209] width 171 height 23
paste input "722320"
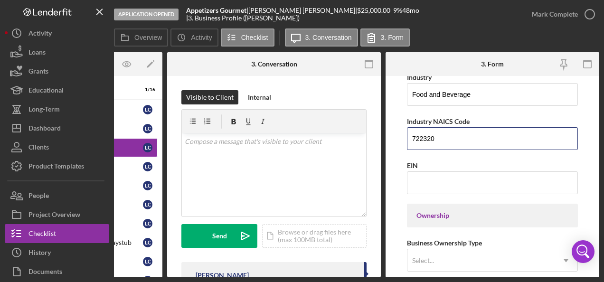
scroll to position [317, 0]
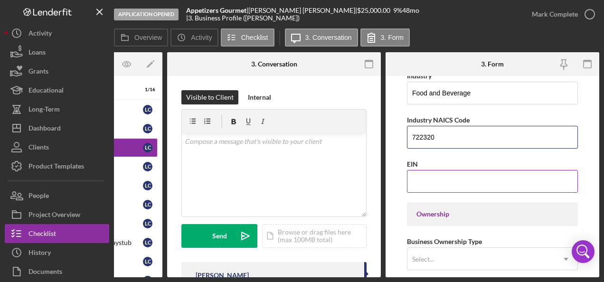
type input "722320"
click at [441, 179] on input "EIN" at bounding box center [492, 181] width 171 height 23
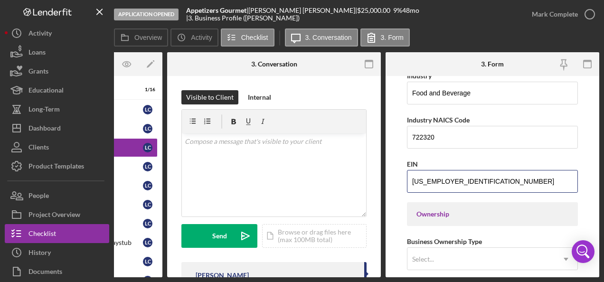
type input "[US_EMPLOYER_IDENTIFICATION_NUMBER]"
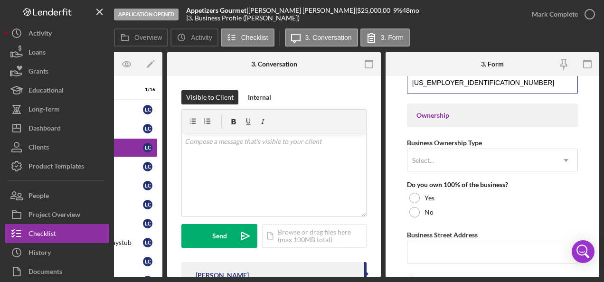
scroll to position [417, 0]
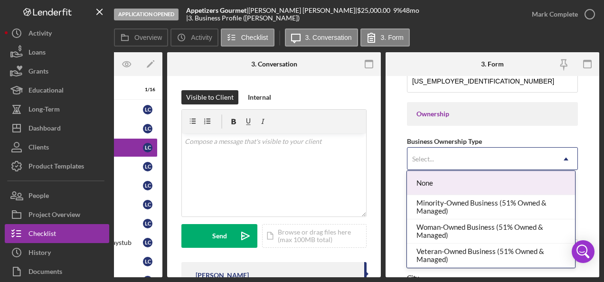
click at [583, 128] on form "Business Name Appetizers Gourmet DBA Business Start Date [DATE] Legal Structure…" at bounding box center [493, 176] width 214 height 201
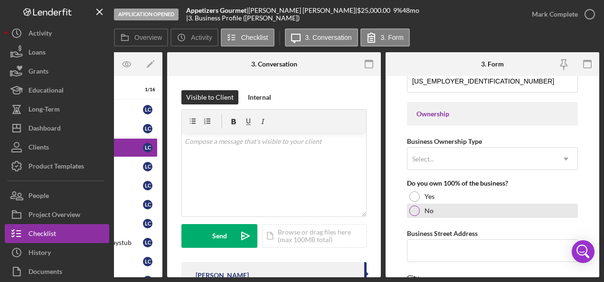
click at [428, 207] on label "No" at bounding box center [429, 211] width 9 height 8
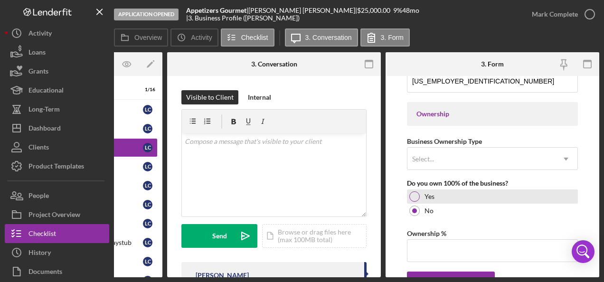
click at [428, 193] on label "Yes" at bounding box center [430, 197] width 10 height 8
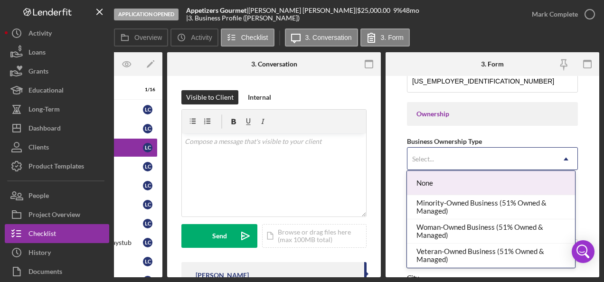
click at [561, 120] on div "Ownership" at bounding box center [492, 114] width 171 height 24
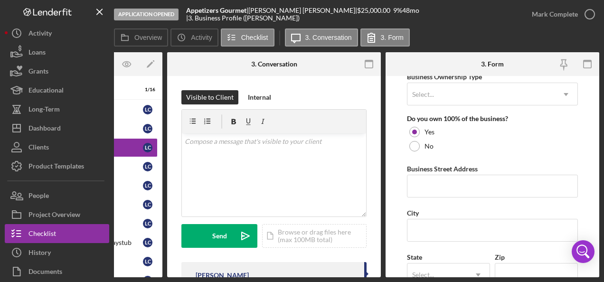
scroll to position [481, 0]
click at [442, 183] on input "Business Street Address" at bounding box center [492, 186] width 171 height 23
paste input "[STREET_ADDRESS]"
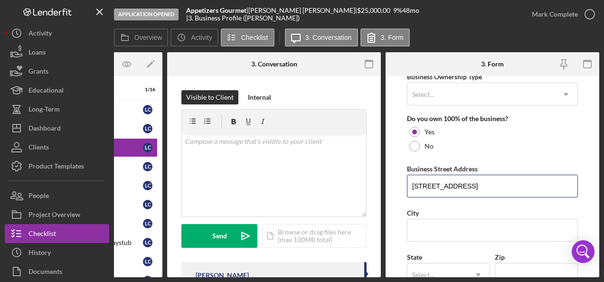
type input "[STREET_ADDRESS]"
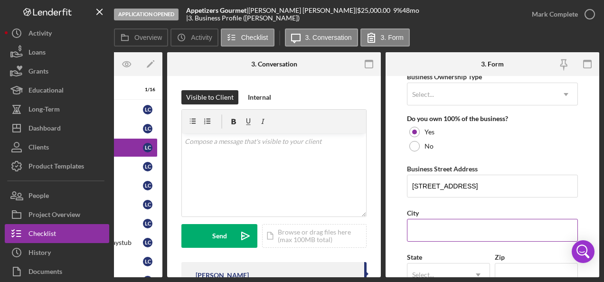
click at [441, 229] on input "City" at bounding box center [492, 230] width 171 height 23
type input "Clearwater"
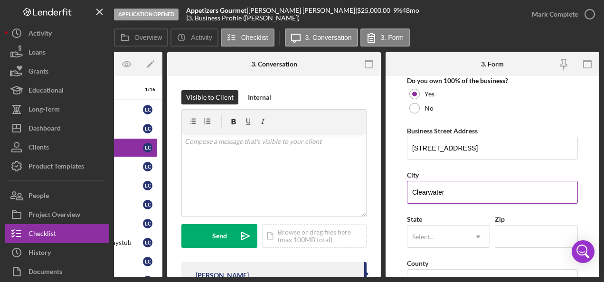
scroll to position [550, 0]
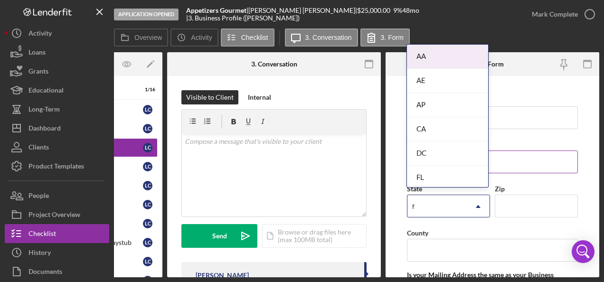
type input "fl"
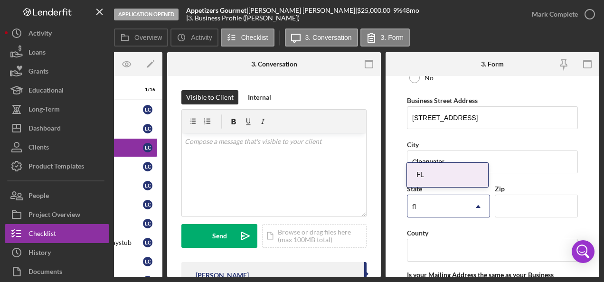
click at [429, 178] on div "FL" at bounding box center [447, 175] width 81 height 24
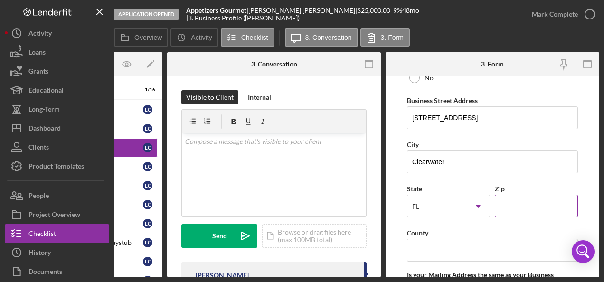
click at [521, 202] on input "Zip" at bounding box center [536, 206] width 83 height 23
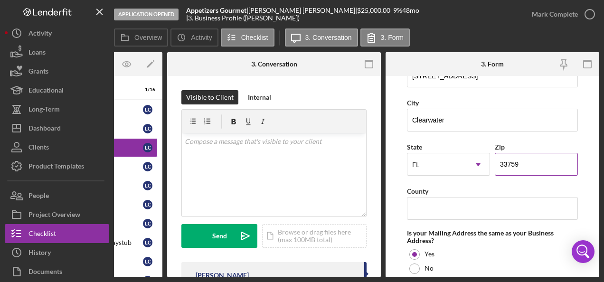
scroll to position [601, 0]
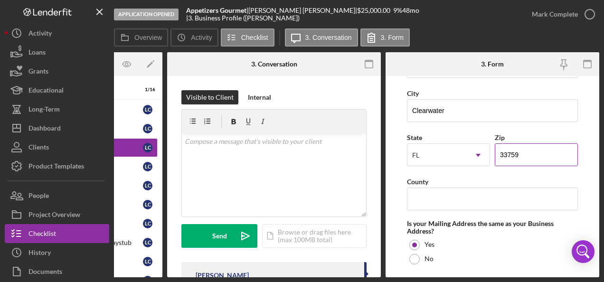
type input "33759"
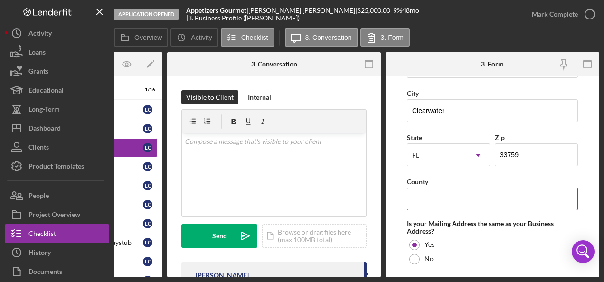
click at [481, 198] on input "County" at bounding box center [492, 199] width 171 height 23
type input "Pinellas"
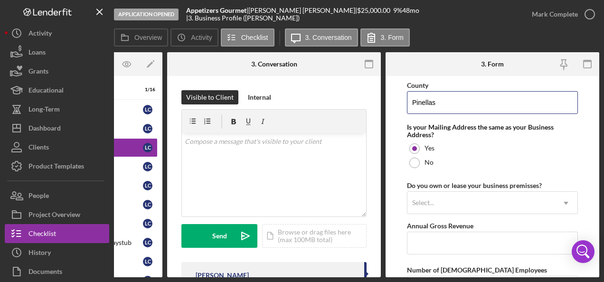
scroll to position [698, 0]
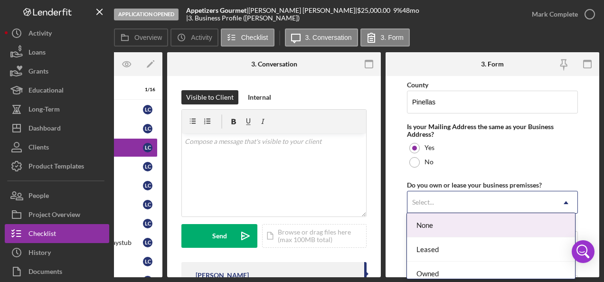
click at [511, 224] on div "None" at bounding box center [491, 225] width 168 height 24
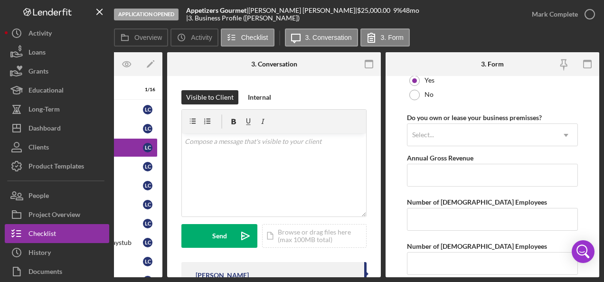
scroll to position [766, 0]
click at [510, 217] on input "Number of [DEMOGRAPHIC_DATA] Employees" at bounding box center [492, 218] width 171 height 23
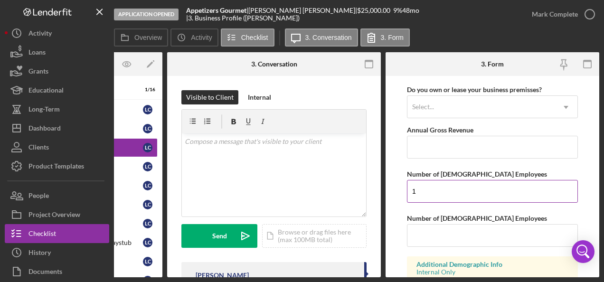
scroll to position [796, 0]
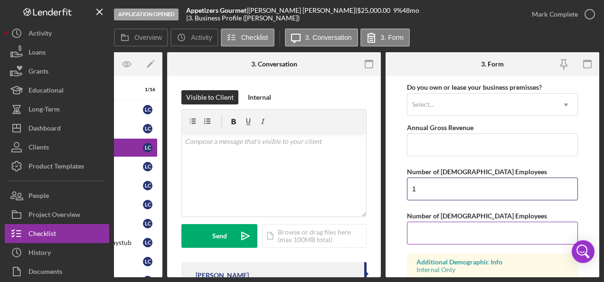
type input "1"
click at [509, 230] on input "Number of [DEMOGRAPHIC_DATA] Employees" at bounding box center [492, 233] width 171 height 23
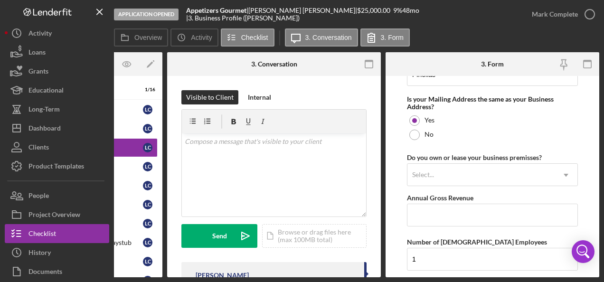
scroll to position [725, 0]
type input "0"
click at [512, 210] on input "Annual Gross Revenue" at bounding box center [492, 215] width 171 height 23
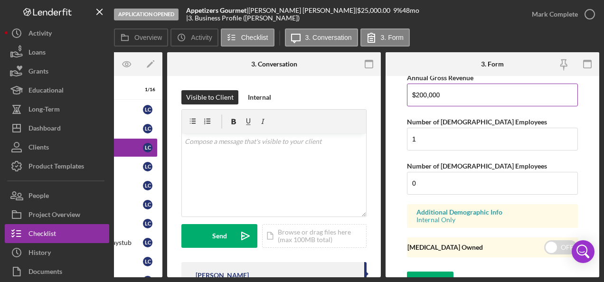
scroll to position [858, 0]
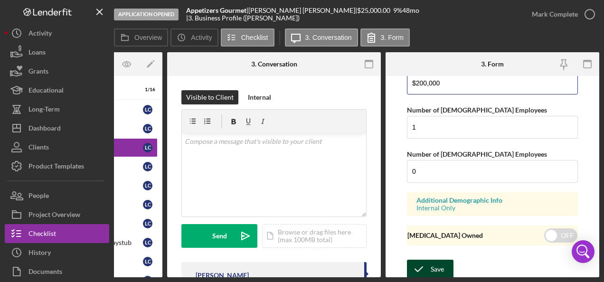
type input "$200,000"
click at [439, 266] on div "Save" at bounding box center [437, 269] width 13 height 19
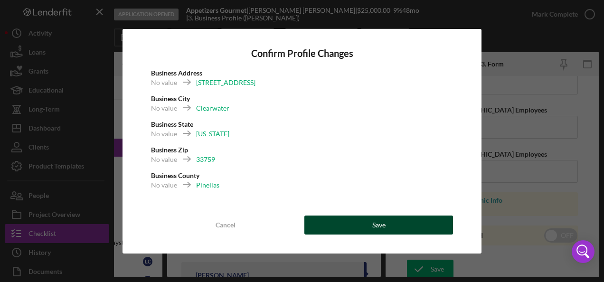
click at [433, 223] on button "Save" at bounding box center [378, 225] width 149 height 19
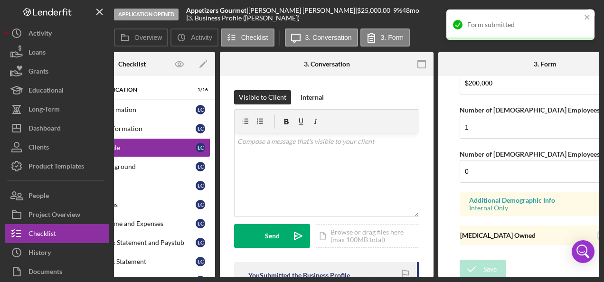
scroll to position [0, 0]
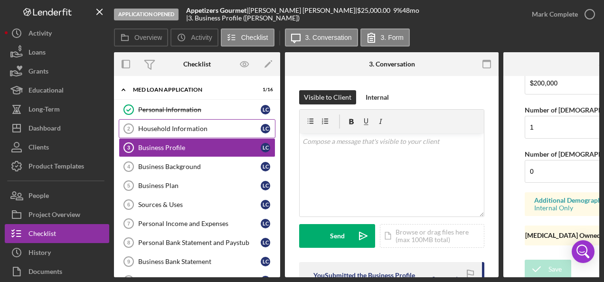
click at [198, 130] on div "Household Information" at bounding box center [199, 129] width 123 height 8
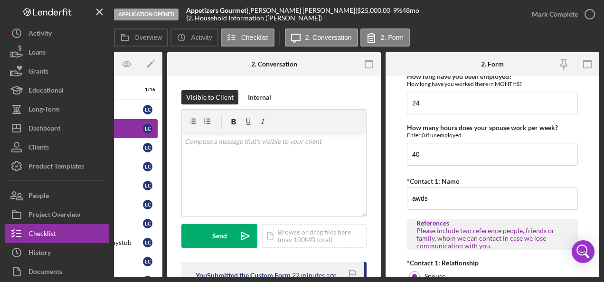
scroll to position [956, 0]
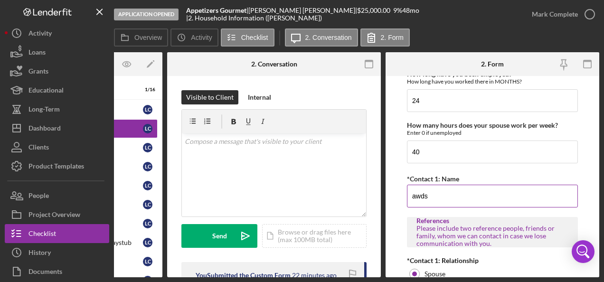
click at [507, 189] on input "awds" at bounding box center [492, 196] width 171 height 23
type input "a"
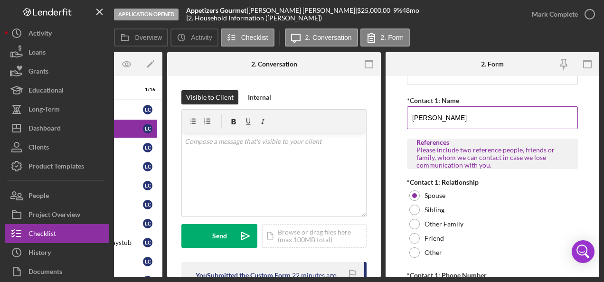
scroll to position [1048, 0]
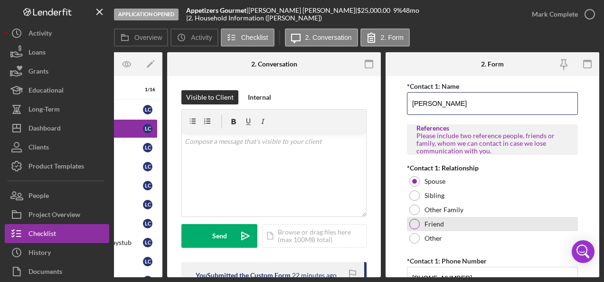
type input "[PERSON_NAME]"
click at [440, 222] on label "Friend" at bounding box center [434, 224] width 19 height 8
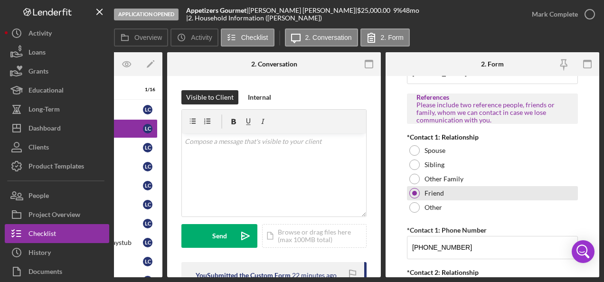
scroll to position [1089, 0]
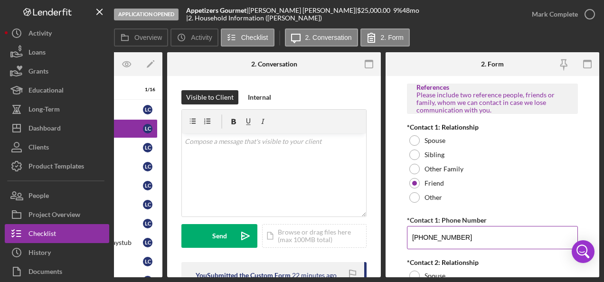
click at [485, 233] on input "[PHONE_NUMBER]" at bounding box center [492, 237] width 171 height 23
type input "(7##) ###-####"
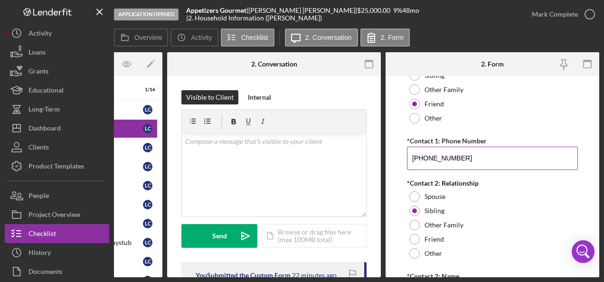
scroll to position [1168, 0]
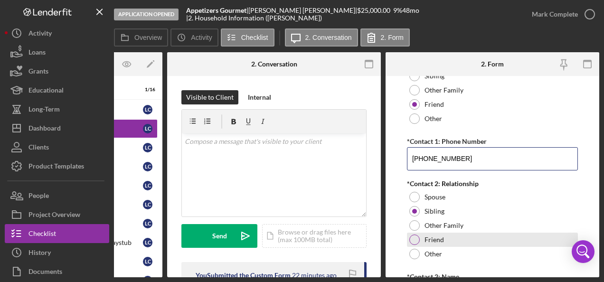
type input "[PHONE_NUMBER]"
click at [433, 236] on label "Friend" at bounding box center [434, 240] width 19 height 8
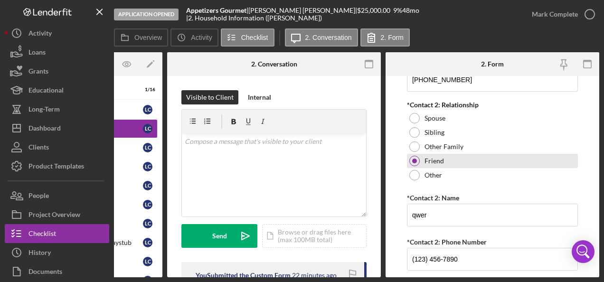
scroll to position [1248, 0]
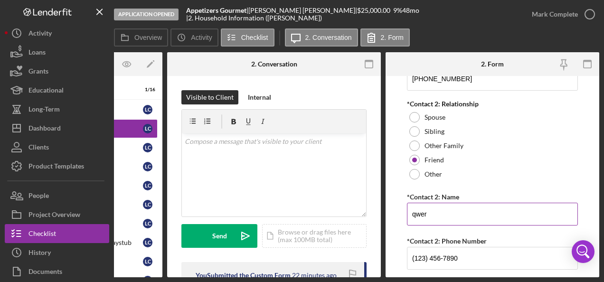
click at [457, 212] on input "qwer" at bounding box center [492, 214] width 171 height 23
type input "q"
type input "[PERSON_NAME]"
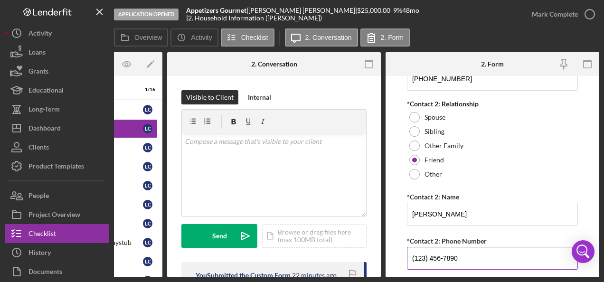
click at [485, 253] on input "(123) 456-7890" at bounding box center [492, 258] width 171 height 23
type input "(1##) ###-####"
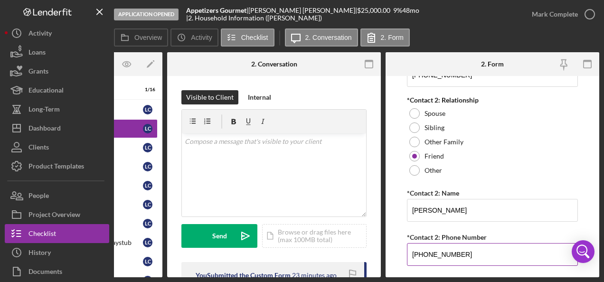
scroll to position [1272, 0]
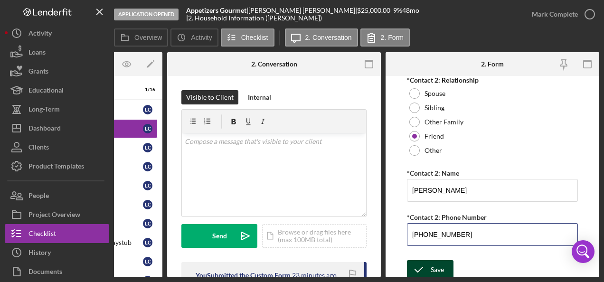
type input "[PHONE_NUMBER]"
click at [441, 263] on div "Save" at bounding box center [437, 269] width 13 height 19
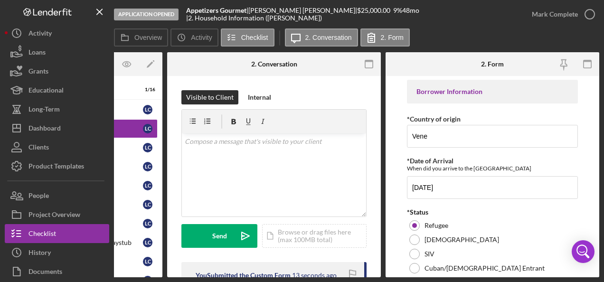
scroll to position [0, 0]
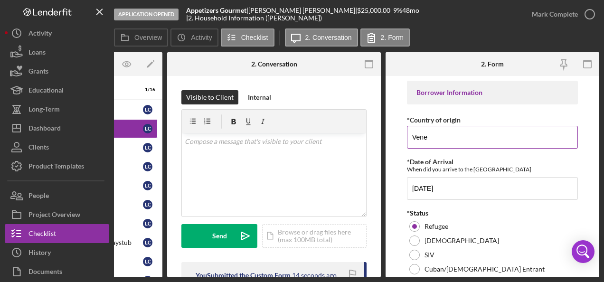
click at [492, 138] on input "Vene" at bounding box center [492, 137] width 171 height 23
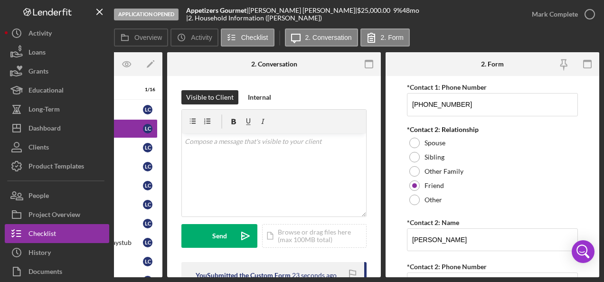
scroll to position [1272, 0]
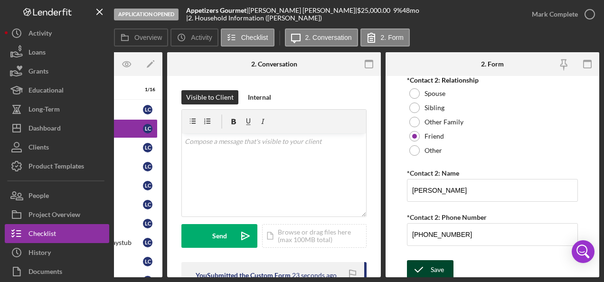
type input "[GEOGRAPHIC_DATA]"
click at [442, 263] on div "Save" at bounding box center [437, 269] width 13 height 19
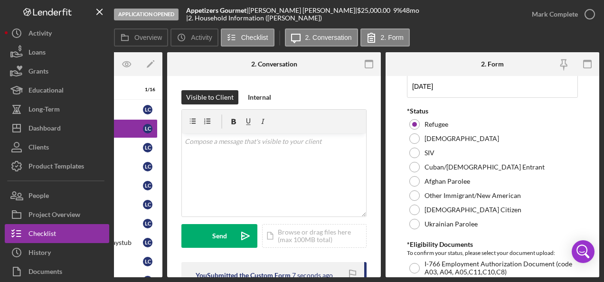
scroll to position [0, 0]
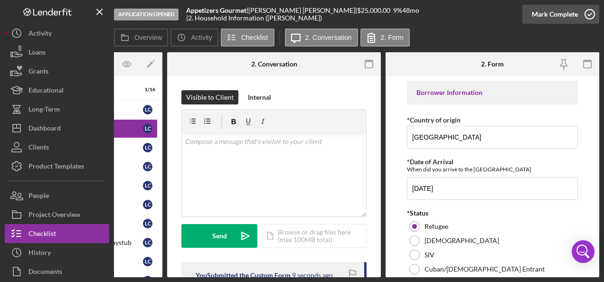
click at [591, 15] on icon "button" at bounding box center [590, 14] width 24 height 24
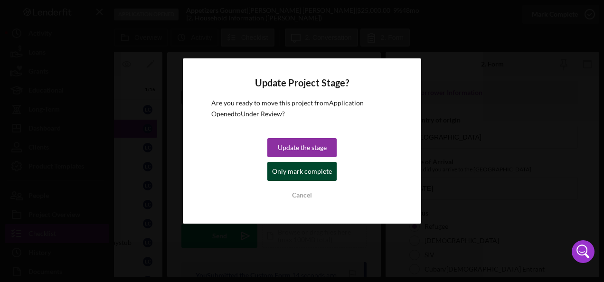
click at [321, 170] on div "Only mark complete" at bounding box center [302, 171] width 60 height 19
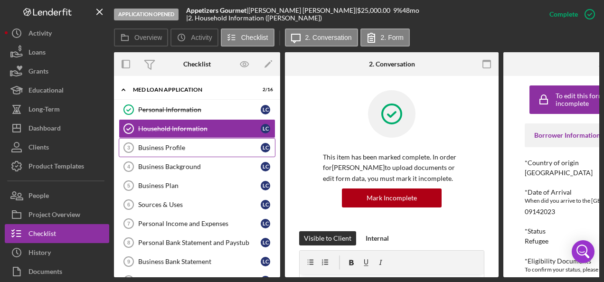
click at [179, 149] on div "Business Profile" at bounding box center [199, 148] width 123 height 8
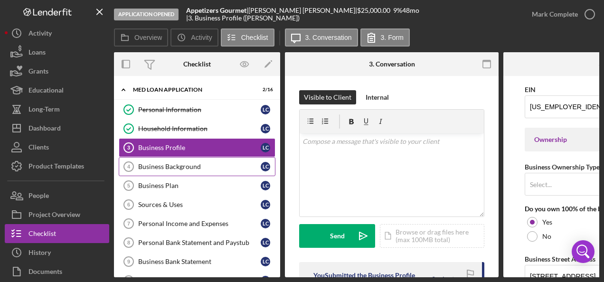
click at [210, 165] on div "Business Background" at bounding box center [199, 167] width 123 height 8
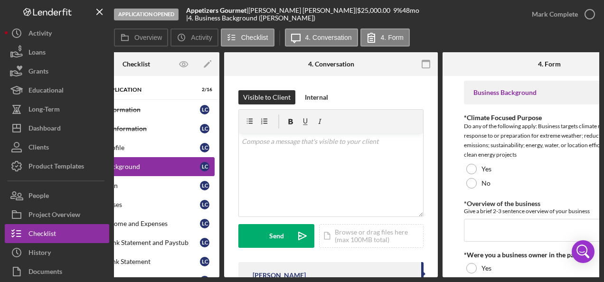
scroll to position [0, 118]
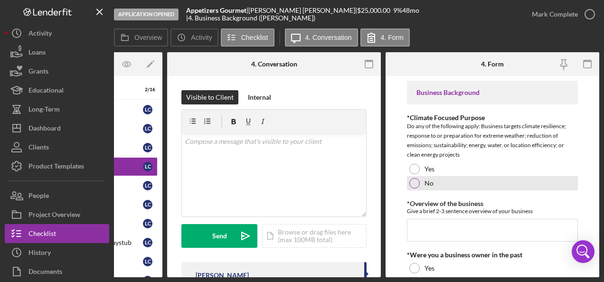
click at [428, 187] on label "No" at bounding box center [429, 183] width 9 height 8
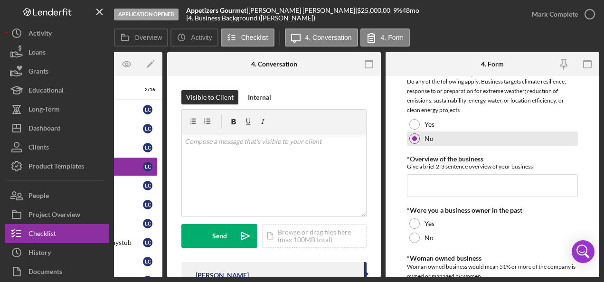
scroll to position [44, 0]
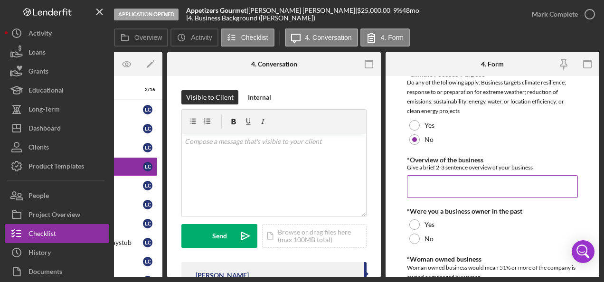
click at [526, 183] on input "*Overview of the business" at bounding box center [492, 186] width 171 height 23
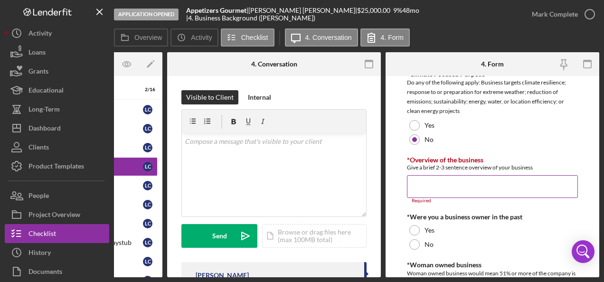
click at [427, 181] on input "*Overview of the business" at bounding box center [492, 186] width 171 height 23
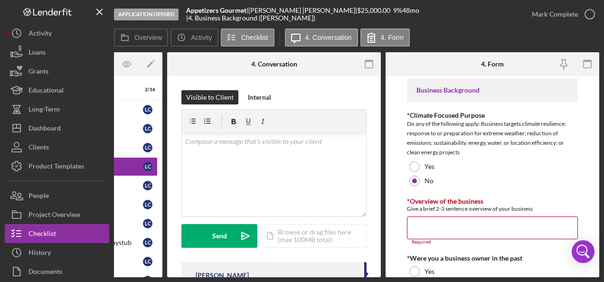
scroll to position [0, 0]
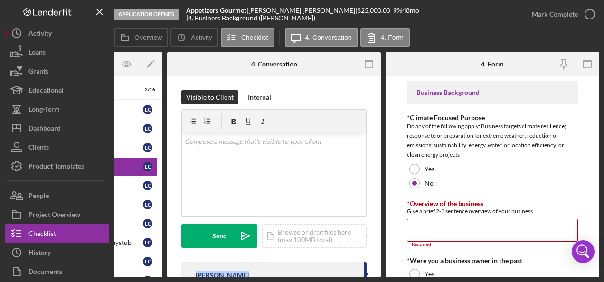
drag, startPoint x: 273, startPoint y: 277, endPoint x: 182, endPoint y: 274, distance: 90.3
click at [182, 274] on div "Application Opened Appetizers Gourmet | [PERSON_NAME] | $25,000.00 9 % 48 mo | …" at bounding box center [302, 141] width 604 height 282
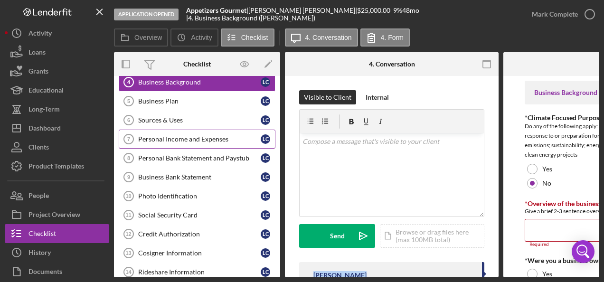
scroll to position [91, 0]
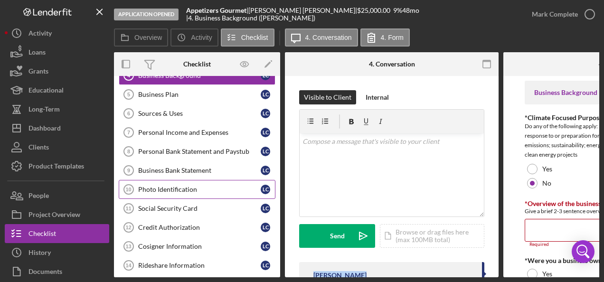
click at [208, 186] on div "Photo Identification" at bounding box center [199, 190] width 123 height 8
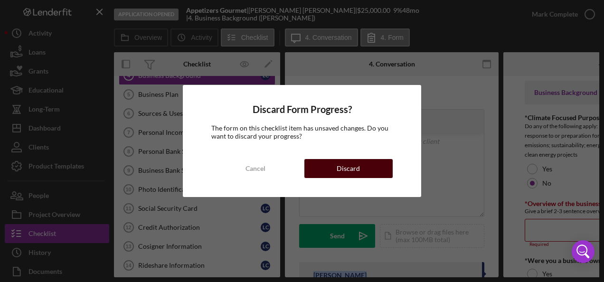
click at [341, 169] on div "Discard" at bounding box center [348, 168] width 23 height 19
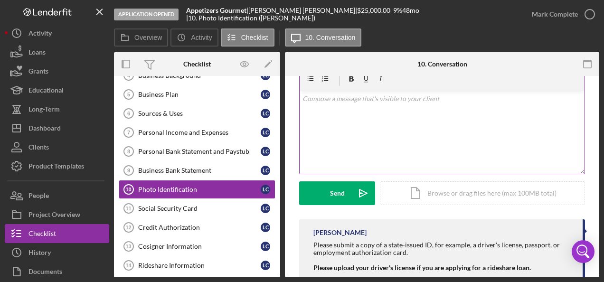
scroll to position [74, 0]
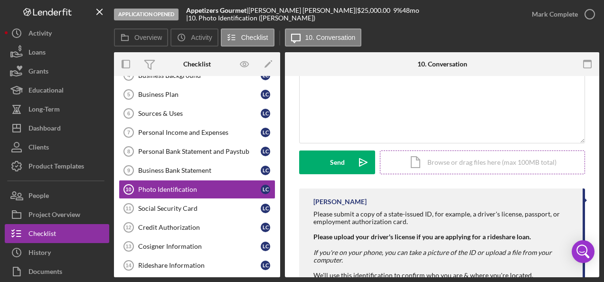
click at [458, 158] on div "Icon/Document Browse or drag files here (max 100MB total) Tap to choose files o…" at bounding box center [482, 163] width 205 height 24
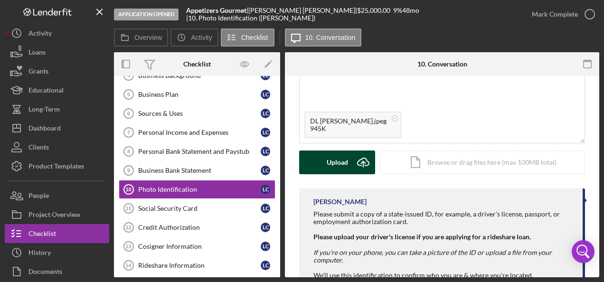
click at [350, 160] on button "Upload Icon/Upload" at bounding box center [337, 163] width 76 height 24
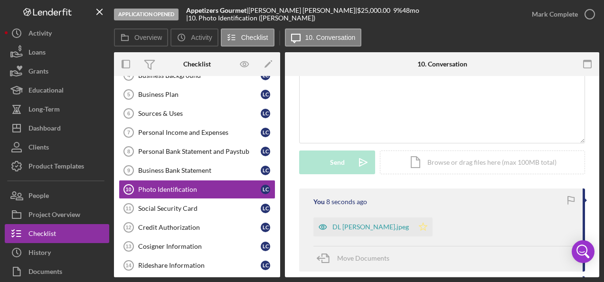
click at [414, 226] on icon "Icon/Star" at bounding box center [423, 226] width 19 height 19
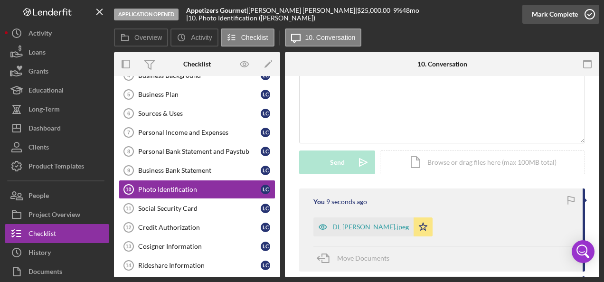
click at [588, 15] on polyline "button" at bounding box center [590, 14] width 4 height 2
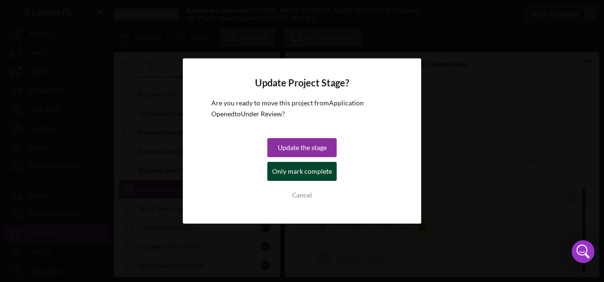
click at [296, 175] on div "Only mark complete" at bounding box center [302, 171] width 60 height 19
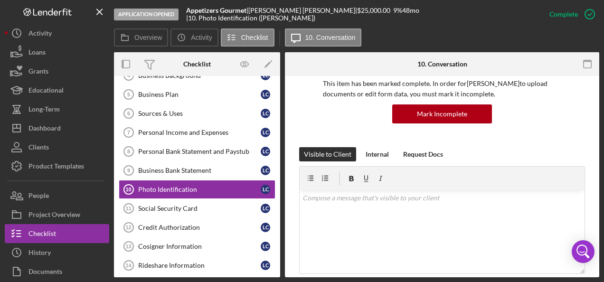
scroll to position [204, 0]
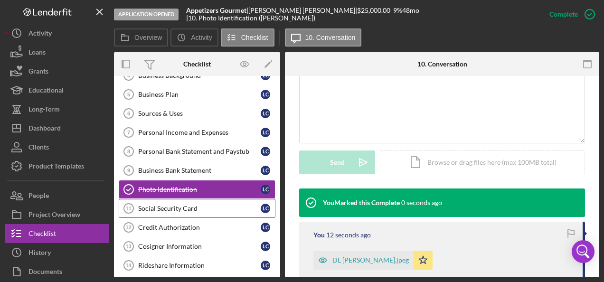
click at [184, 205] on div "Social Security Card" at bounding box center [199, 209] width 123 height 8
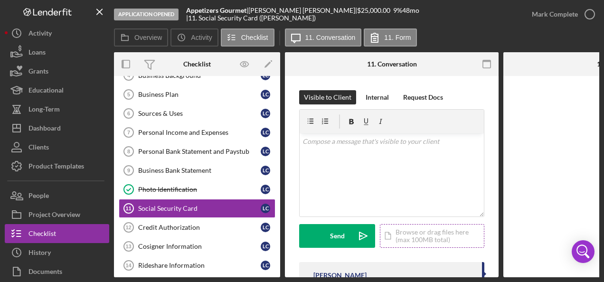
click at [406, 239] on div "Icon/Document Browse or drag files here (max 100MB total) Tap to choose files o…" at bounding box center [432, 236] width 104 height 24
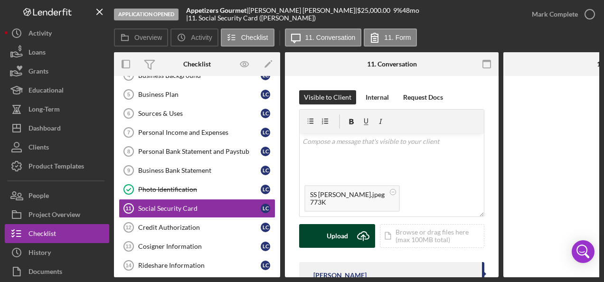
click at [349, 229] on button "Upload Icon/Upload" at bounding box center [337, 236] width 76 height 24
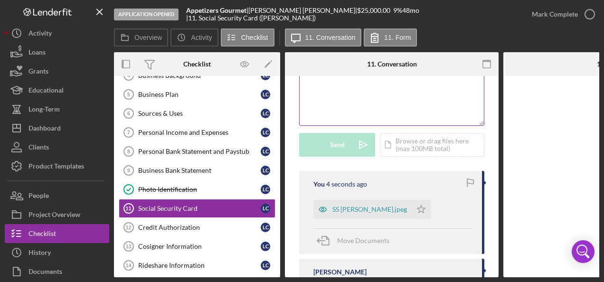
scroll to position [90, 0]
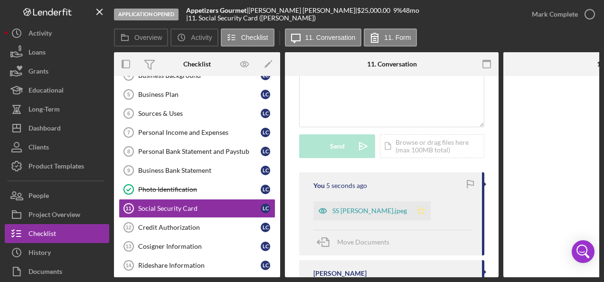
click at [412, 211] on icon "Icon/Star" at bounding box center [421, 210] width 19 height 19
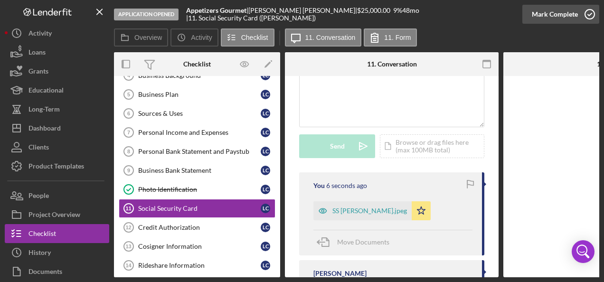
click at [585, 15] on icon "button" at bounding box center [590, 14] width 24 height 24
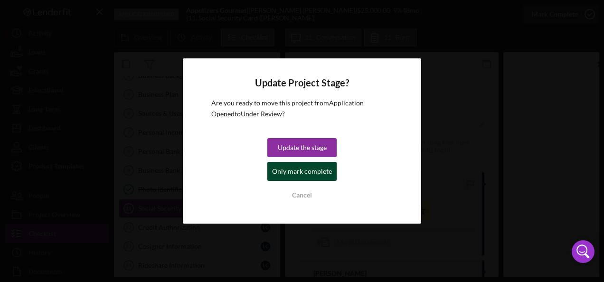
click at [302, 176] on div "Only mark complete" at bounding box center [302, 171] width 60 height 19
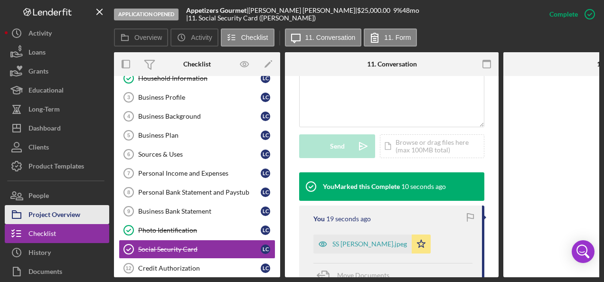
scroll to position [42, 0]
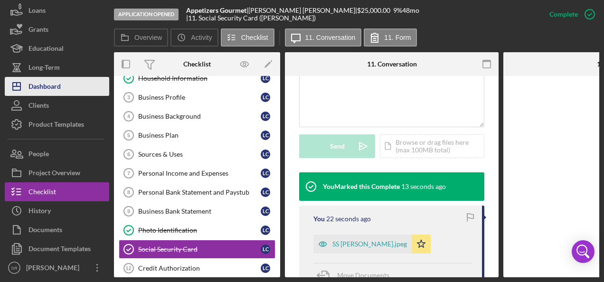
click at [67, 89] on button "Icon/Dashboard Dashboard" at bounding box center [57, 86] width 104 height 19
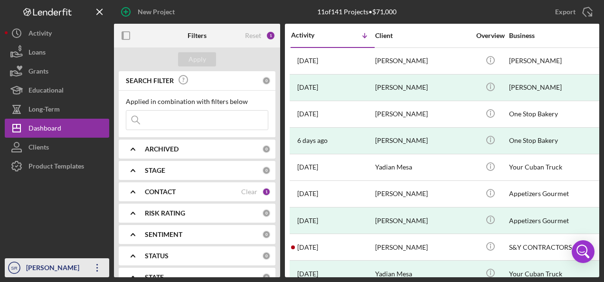
click at [99, 268] on icon "Icon/Overflow" at bounding box center [97, 268] width 24 height 24
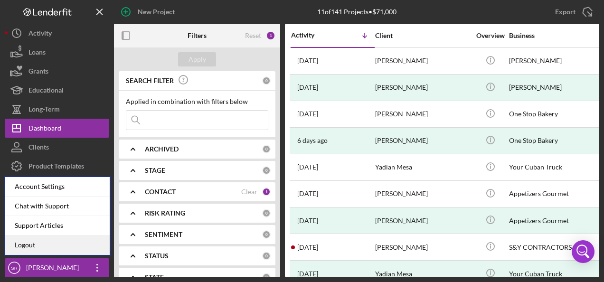
click at [55, 247] on link "Logout" at bounding box center [57, 245] width 104 height 19
